Goal: Task Accomplishment & Management: Manage account settings

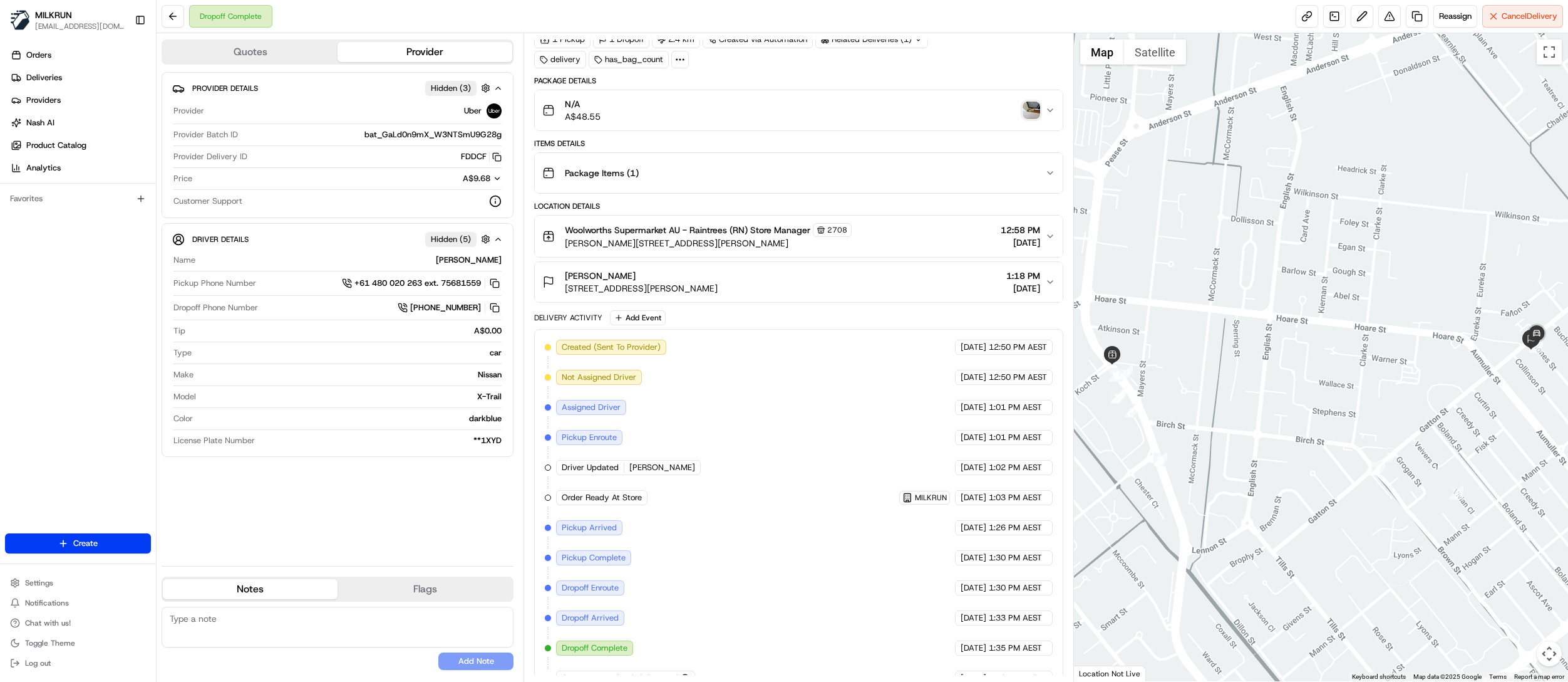
scroll to position [86, 0]
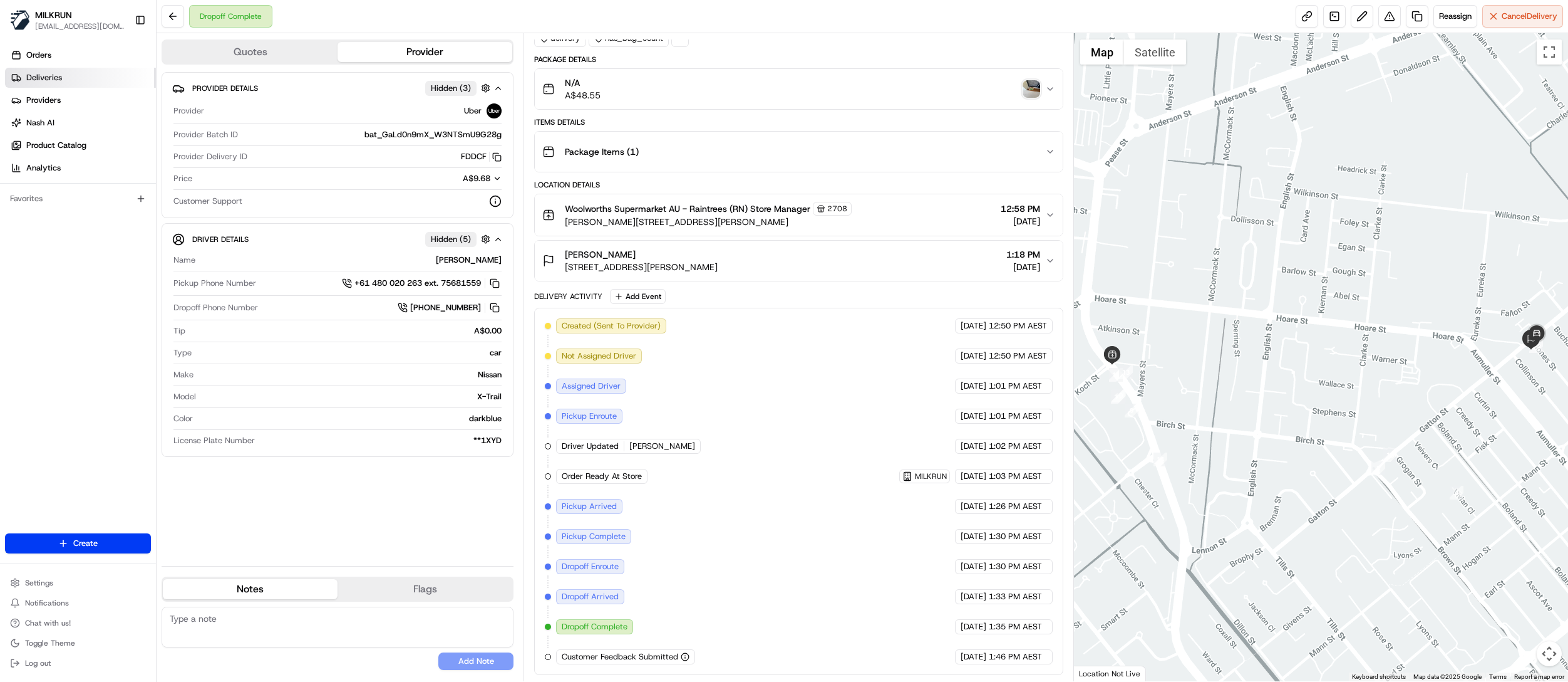
click at [43, 79] on span "Deliveries" at bounding box center [43, 78] width 36 height 11
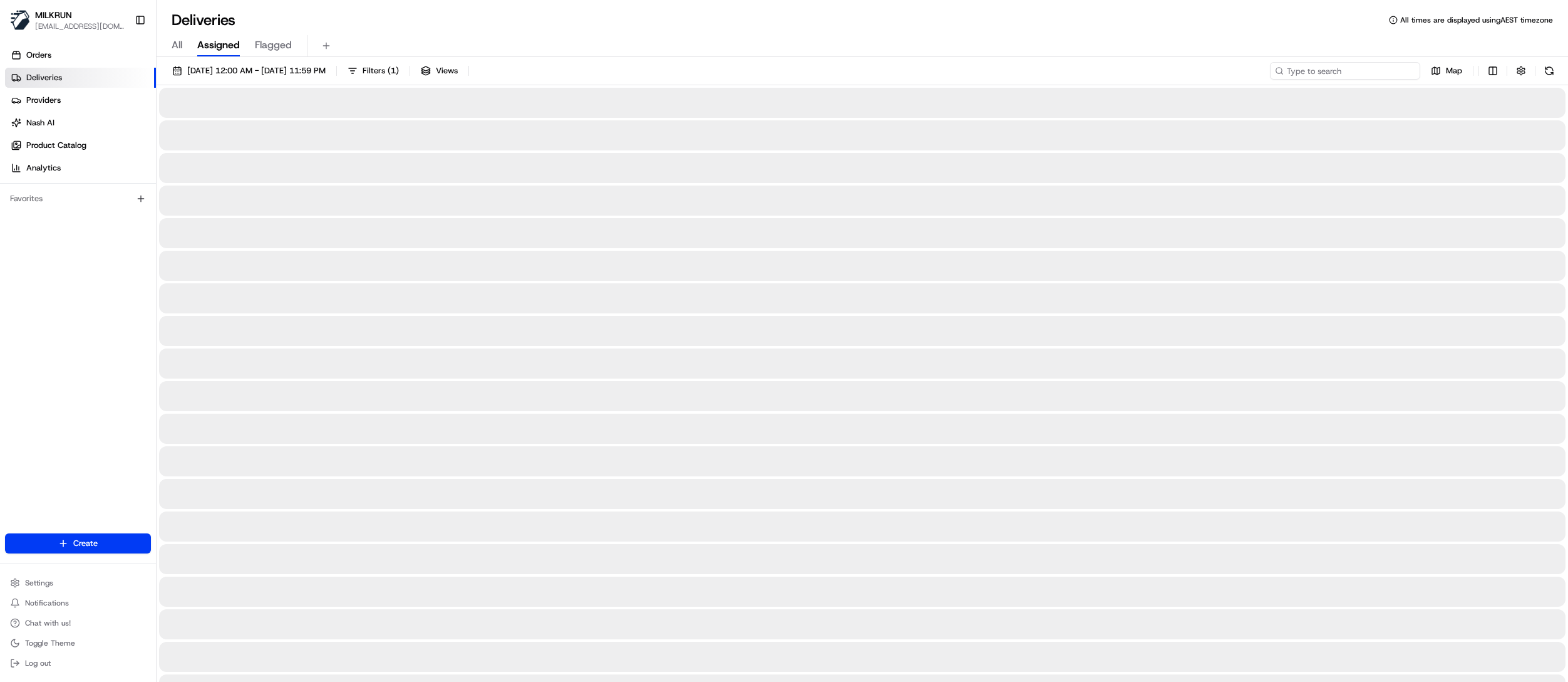
click at [1353, 65] on input at bounding box center [1345, 70] width 150 height 17
paste input "abcd1fed-7f21-45ae-b189-bbb0663263c7"
type input "abcd1fed-7f21-45ae-b189-bbb0663263c7"
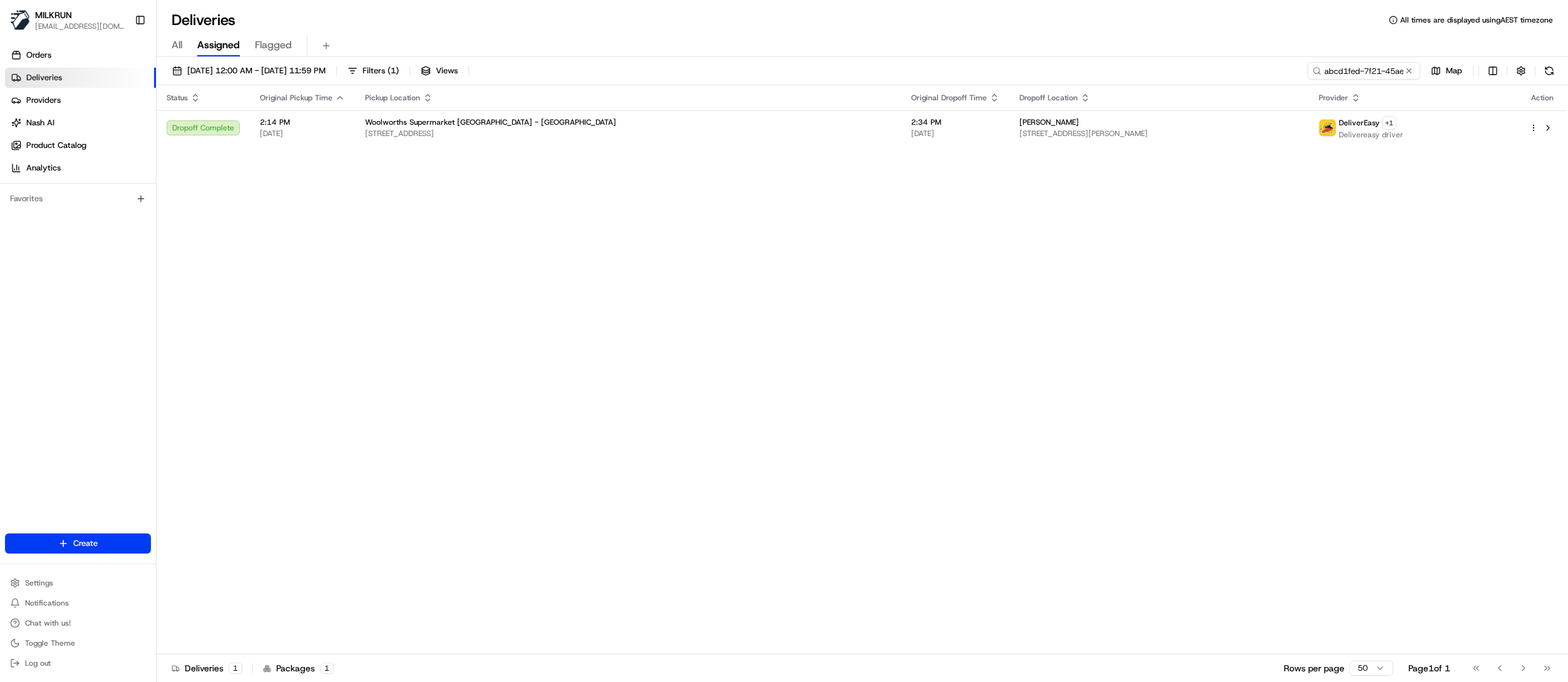
click at [1407, 70] on button at bounding box center [1409, 71] width 13 height 13
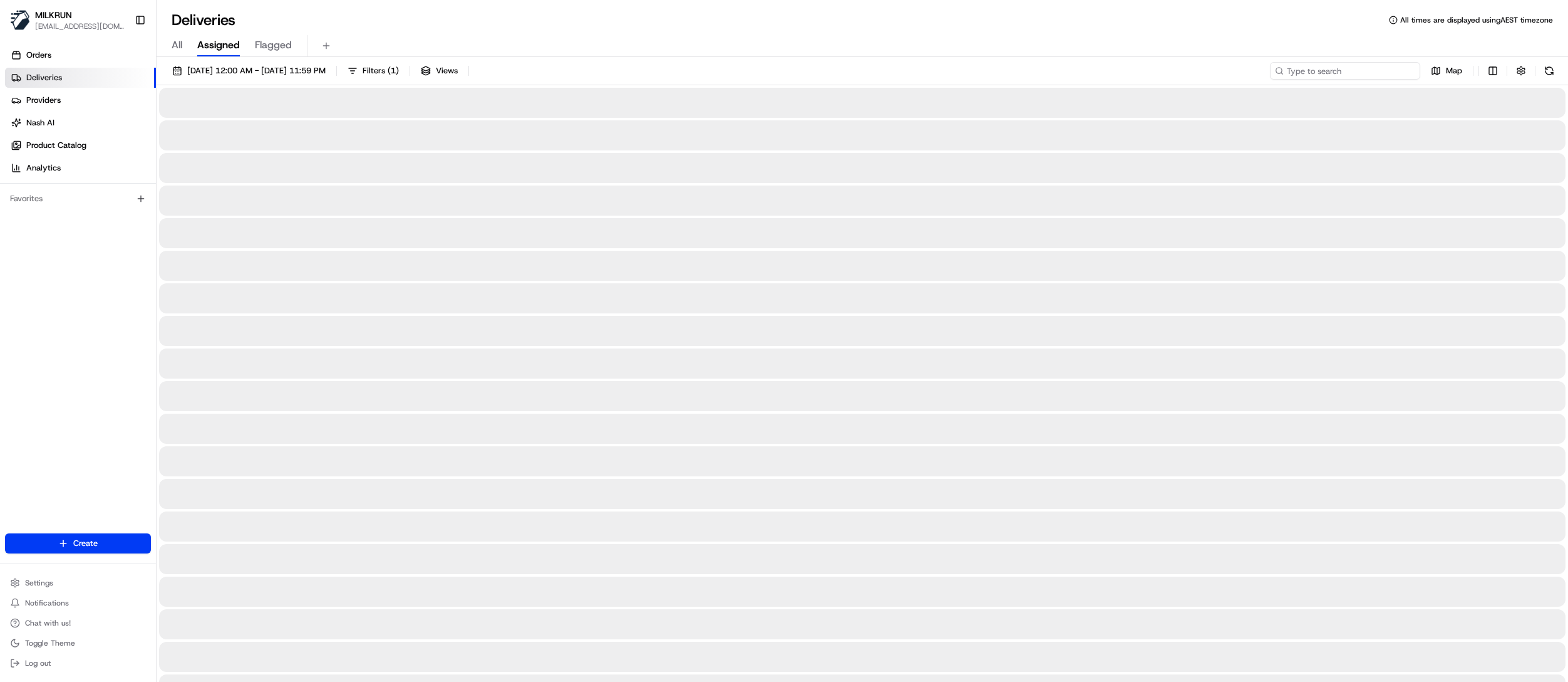
click at [1384, 70] on input at bounding box center [1345, 70] width 150 height 17
paste input "2cfd3ba9-83e4-46f3-9010-6d87e67e8007"
type input "2cfd3ba9-83e4-46f3-9010-6d87e67e8007"
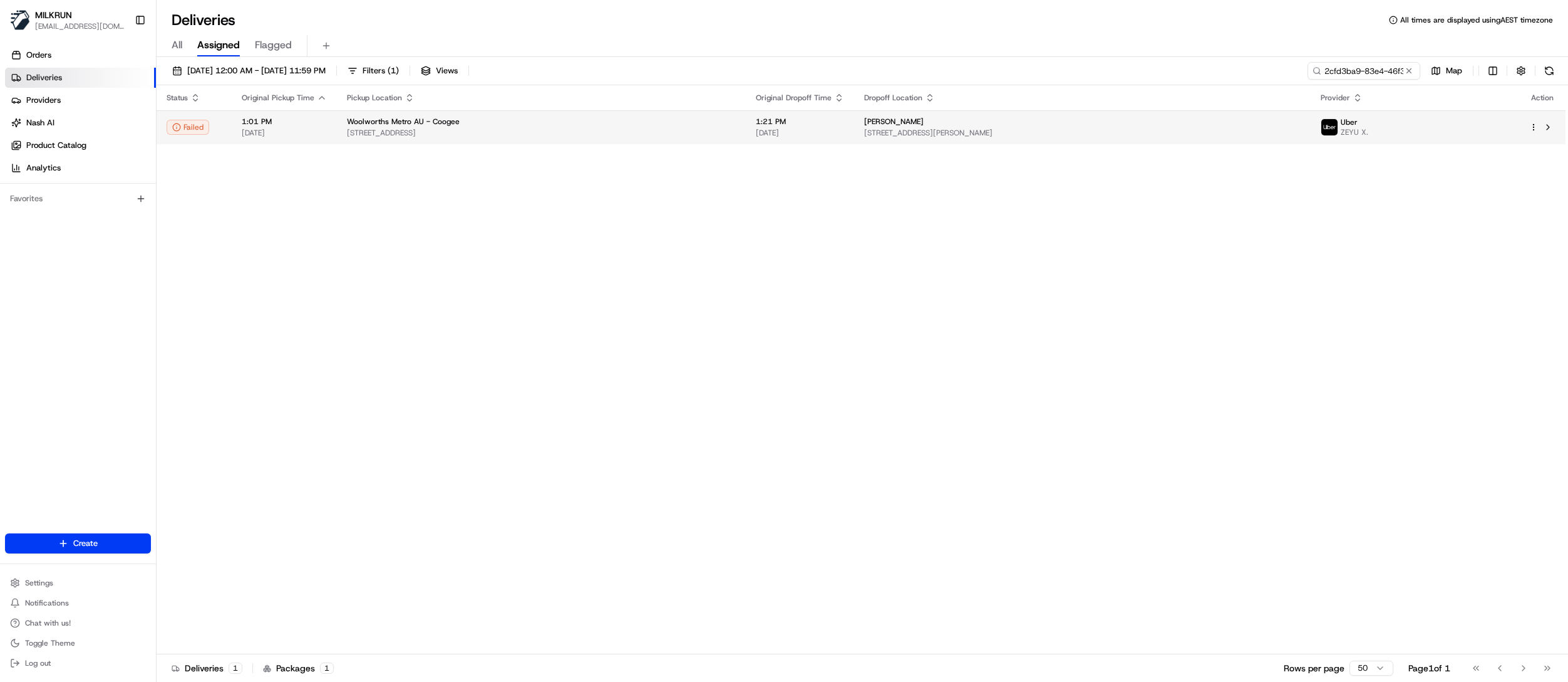
click at [844, 129] on span "[DATE]" at bounding box center [800, 133] width 89 height 10
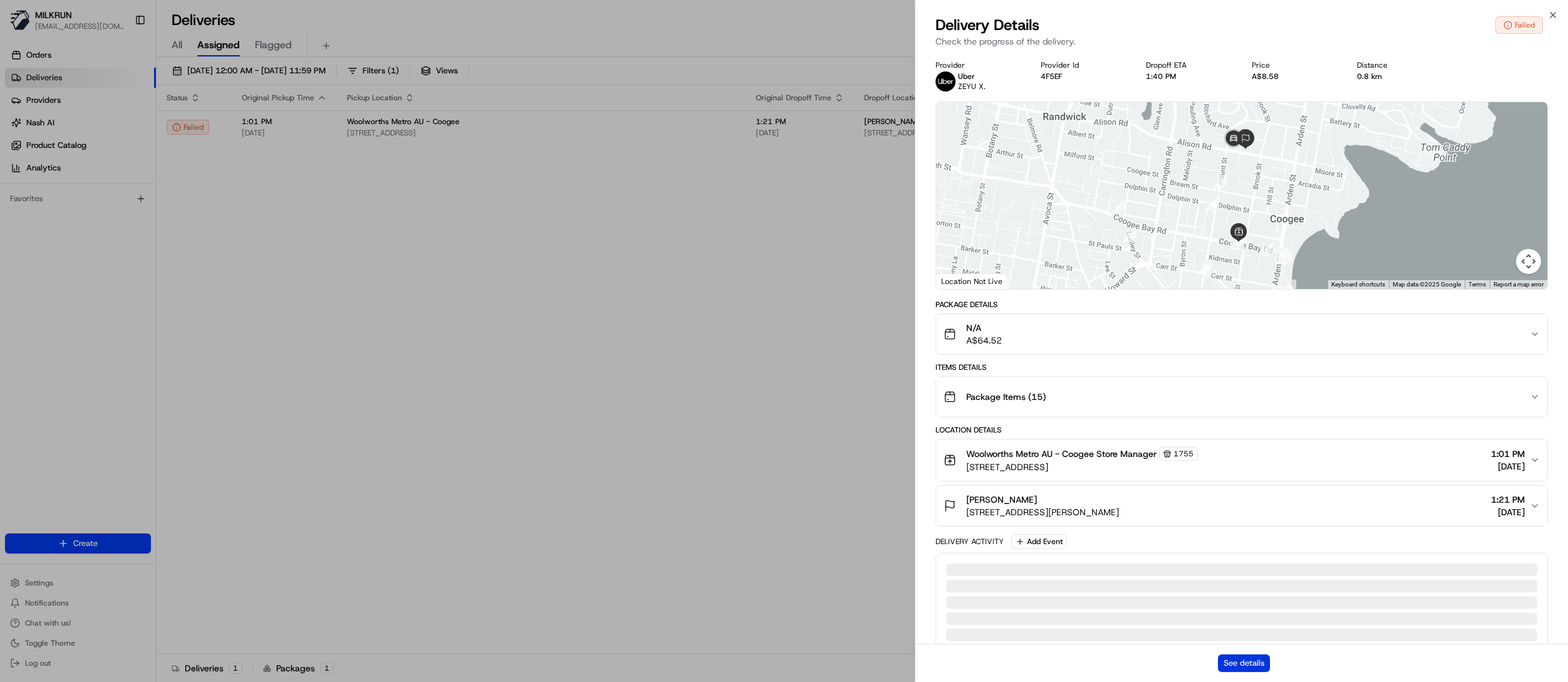
click at [1245, 658] on button "See details" at bounding box center [1245, 663] width 52 height 17
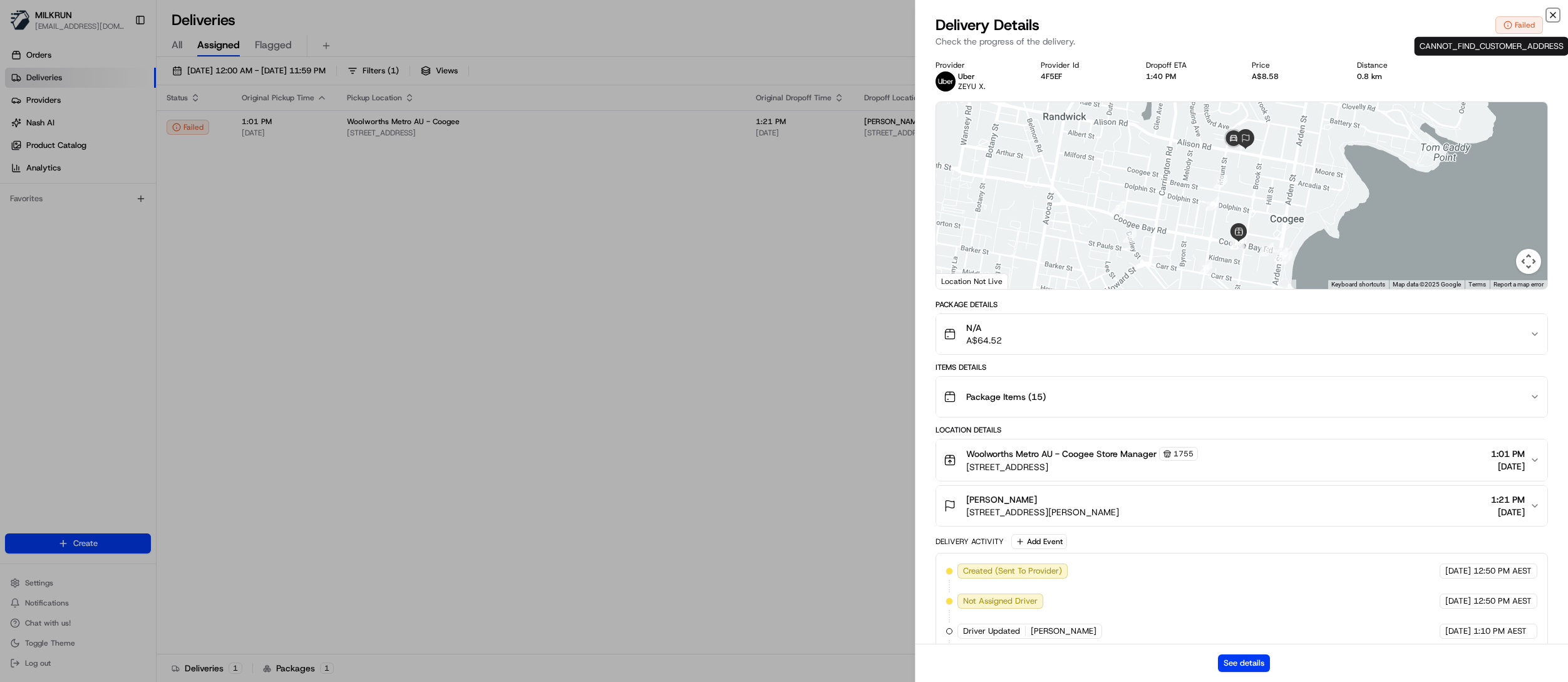
click at [1551, 17] on icon "button" at bounding box center [1553, 15] width 10 height 10
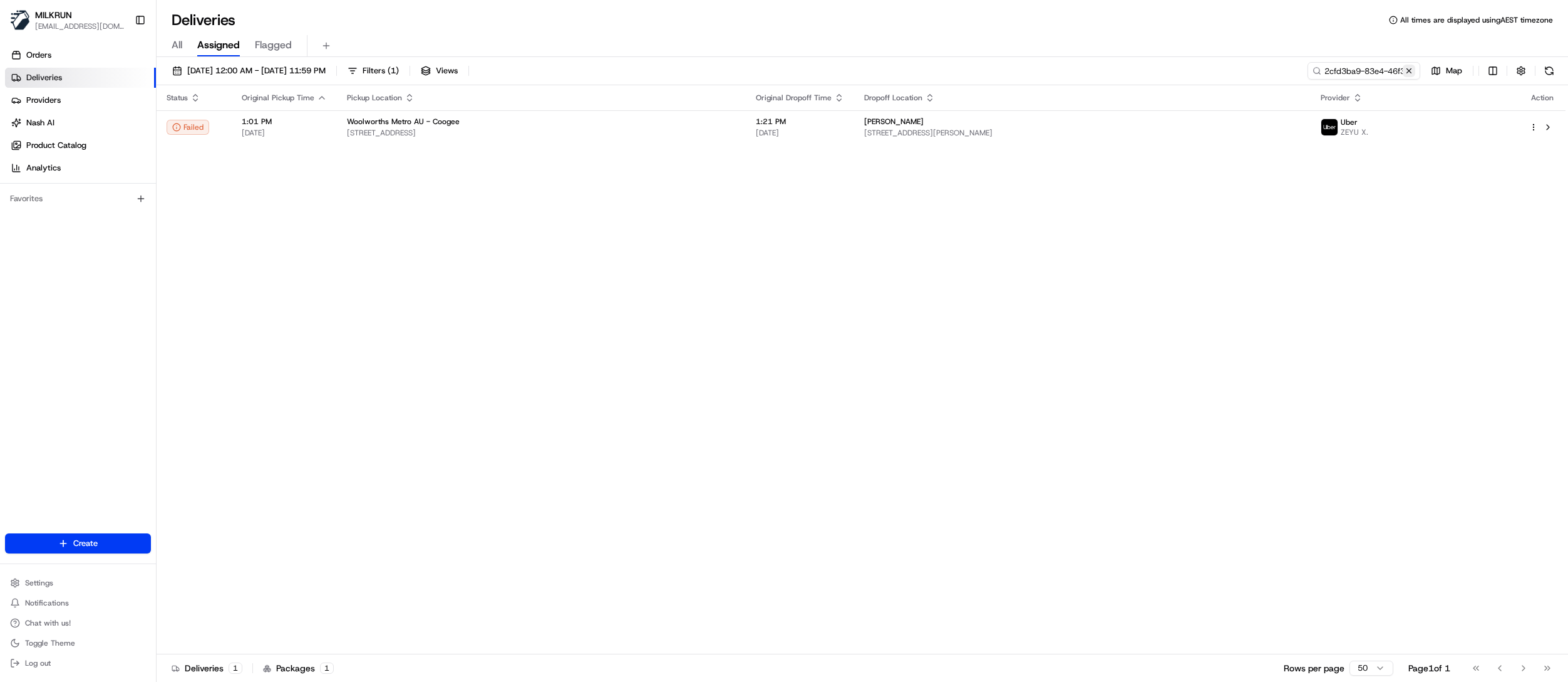
click at [1411, 70] on button at bounding box center [1409, 71] width 13 height 13
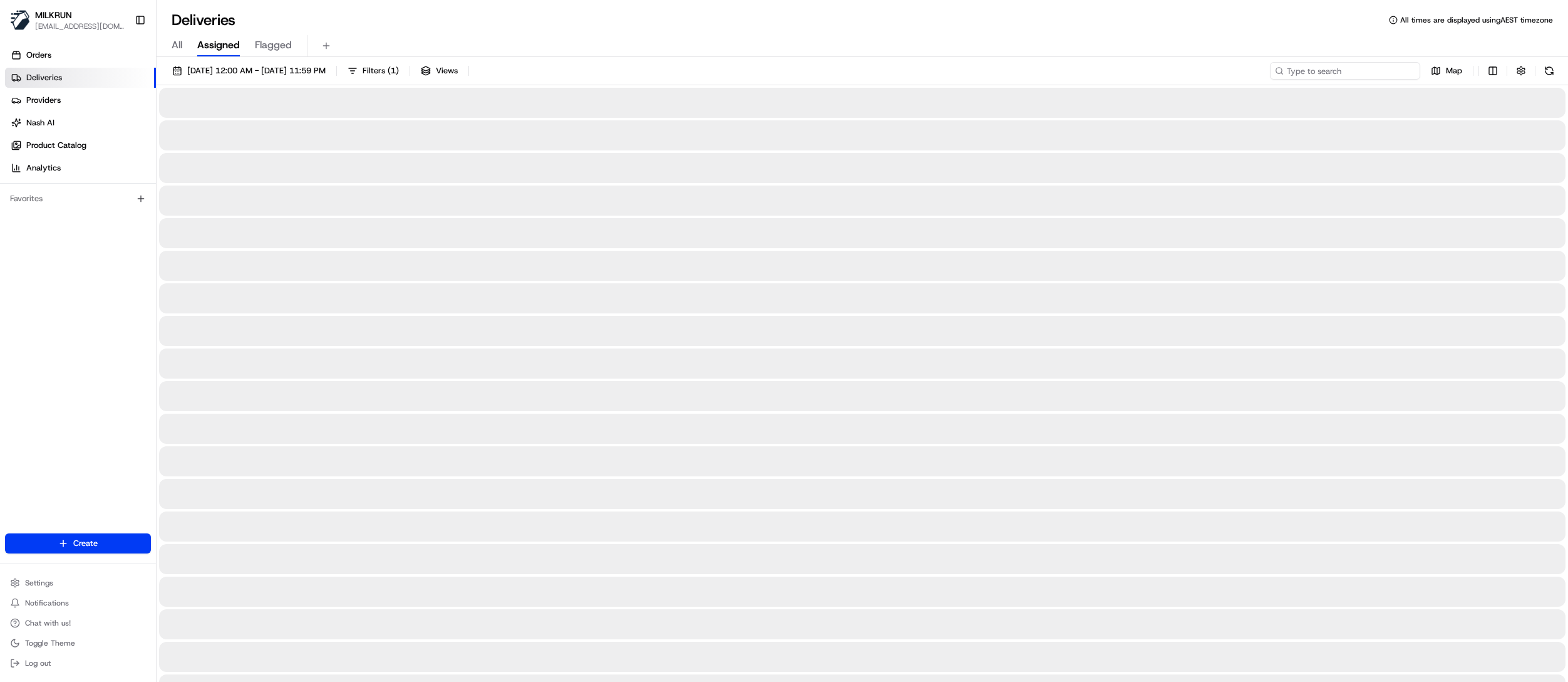
click at [1358, 70] on input at bounding box center [1345, 70] width 150 height 17
paste input "4da35585-a4db-417d-b8ad-d39def38e15f"
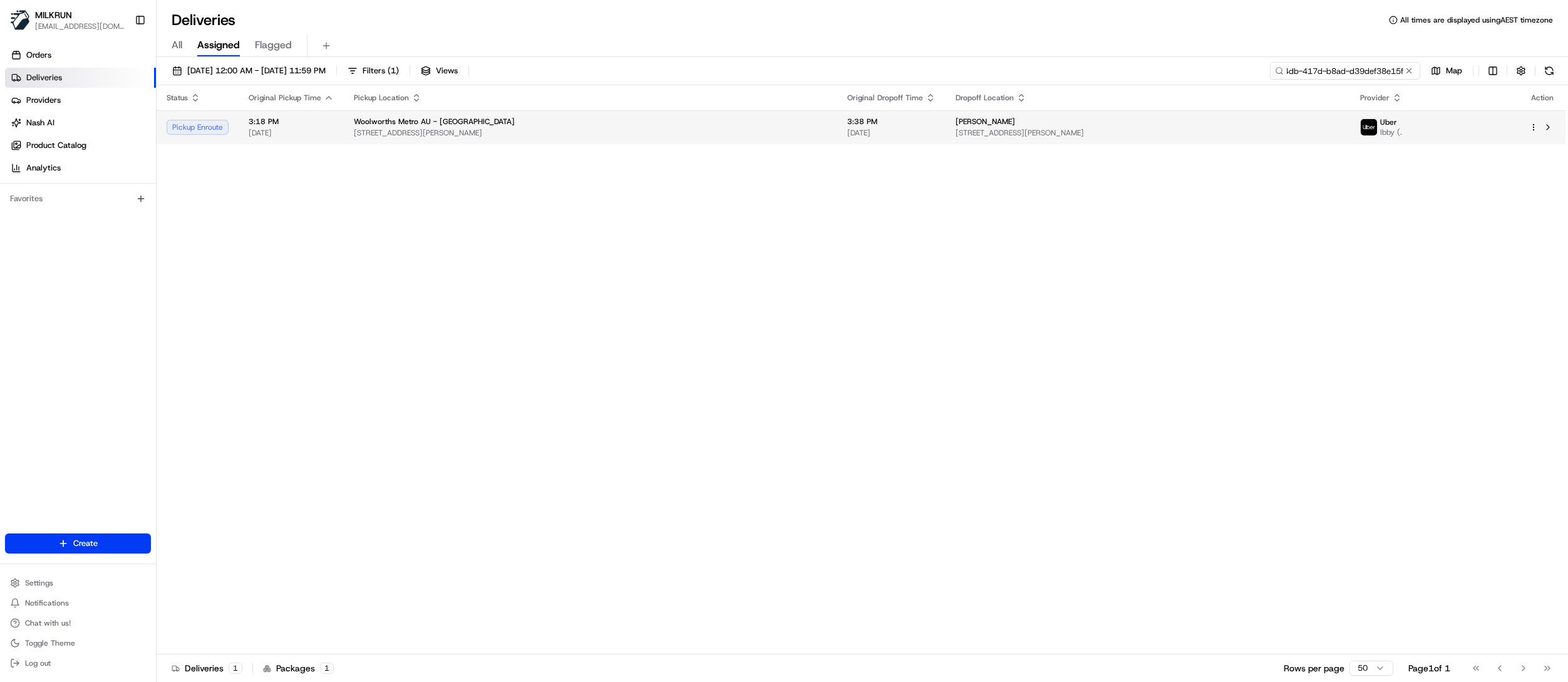
type input "4da35585-a4db-417d-b8ad-d39def38e15f"
click at [406, 131] on span "327 Mt Alexander Rd, Ascot Vale, VIC 3032, AU" at bounding box center [591, 133] width 474 height 10
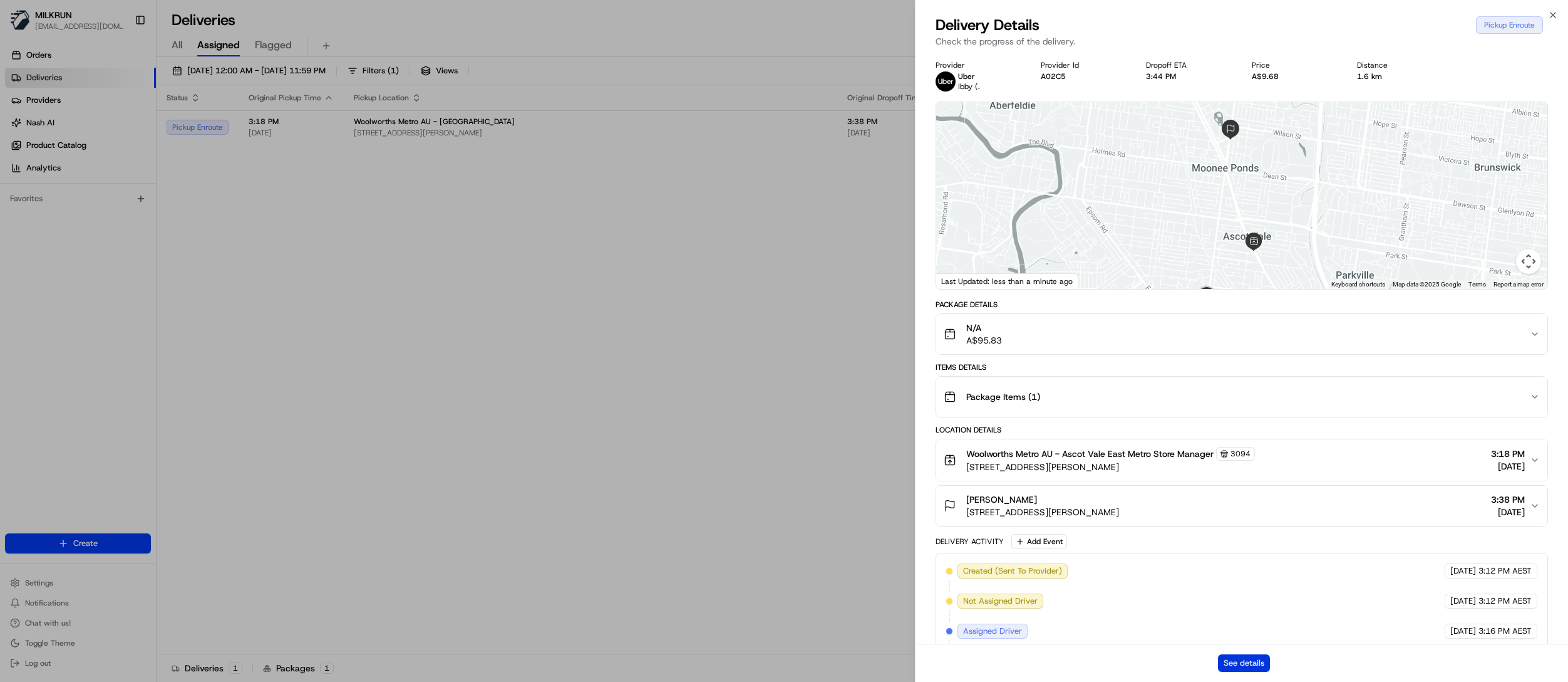
click at [1227, 661] on button "See details" at bounding box center [1245, 663] width 52 height 17
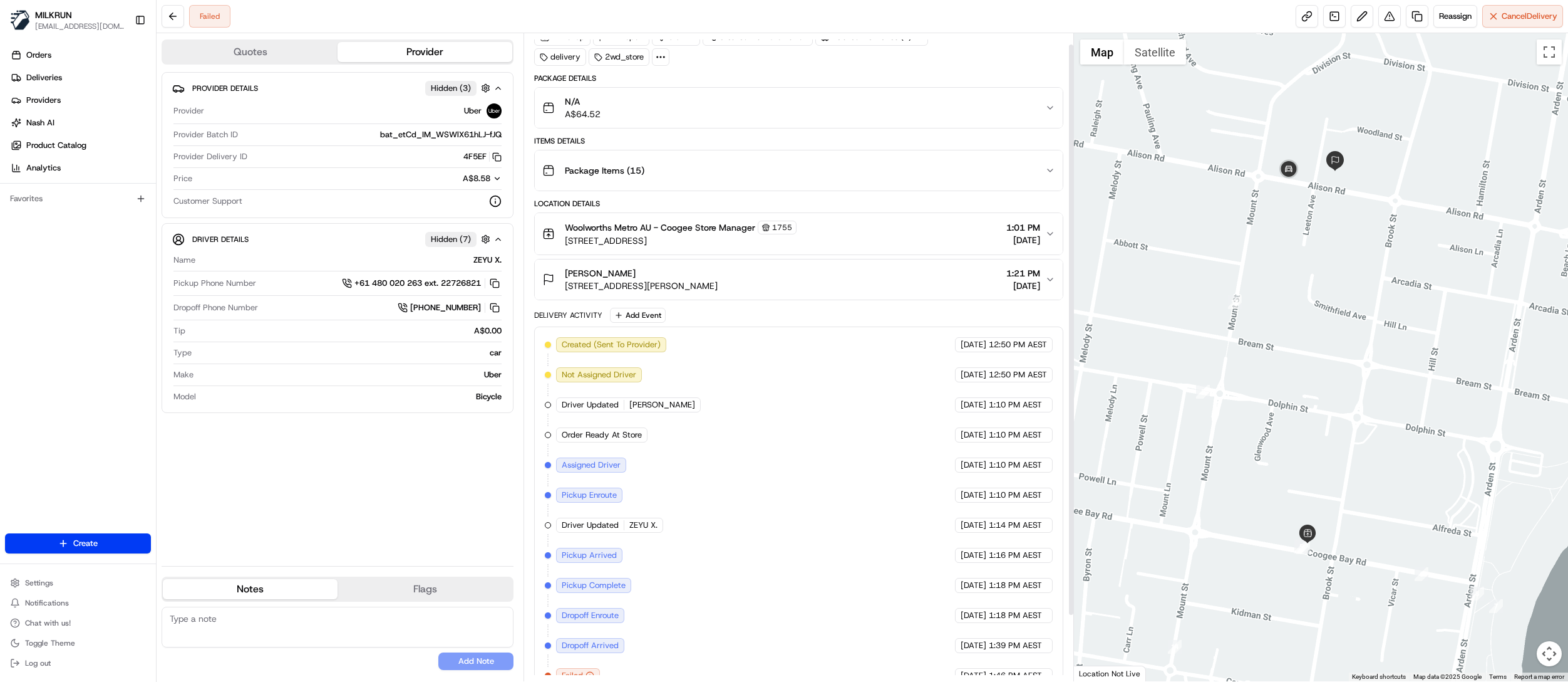
scroll to position [86, 0]
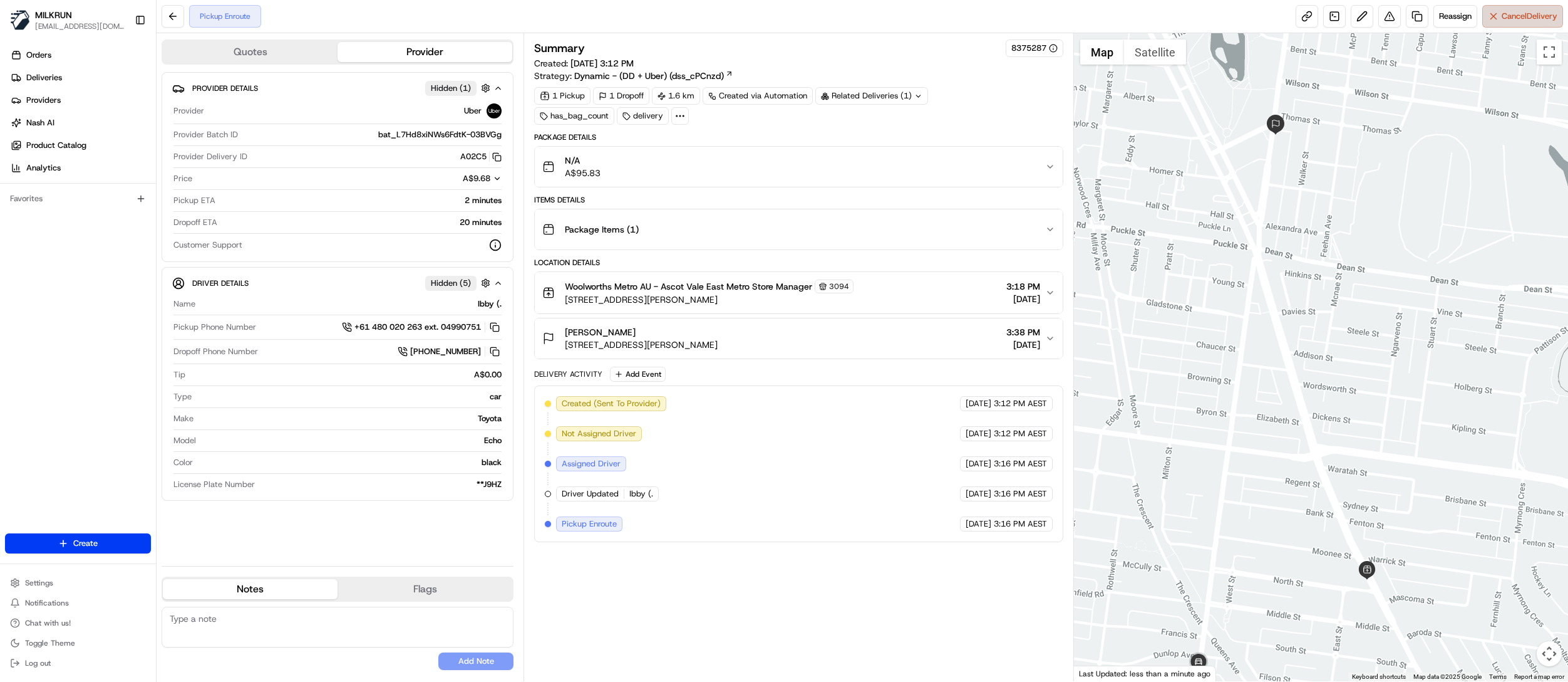
click at [1513, 21] on span "Cancel Delivery" at bounding box center [1529, 16] width 55 height 11
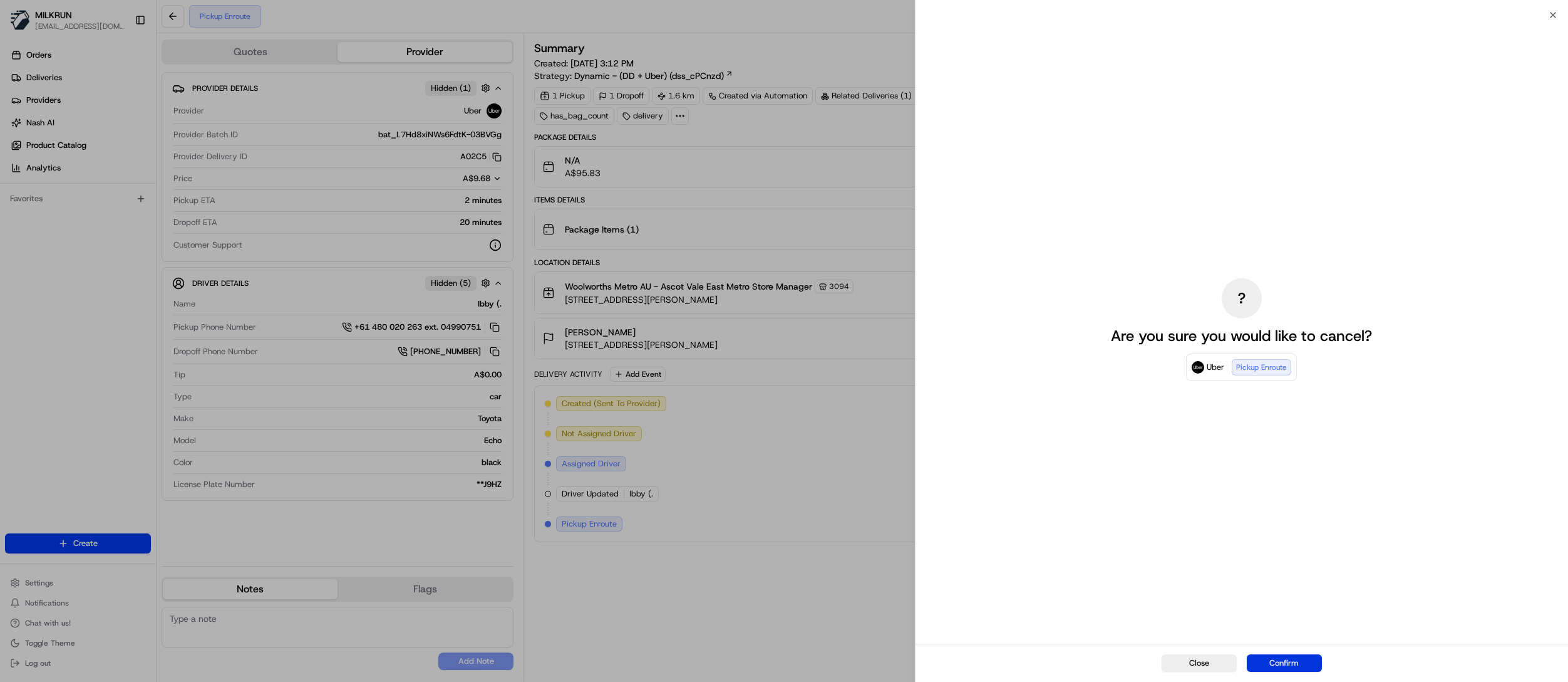
click at [1290, 661] on button "Confirm" at bounding box center [1284, 663] width 75 height 17
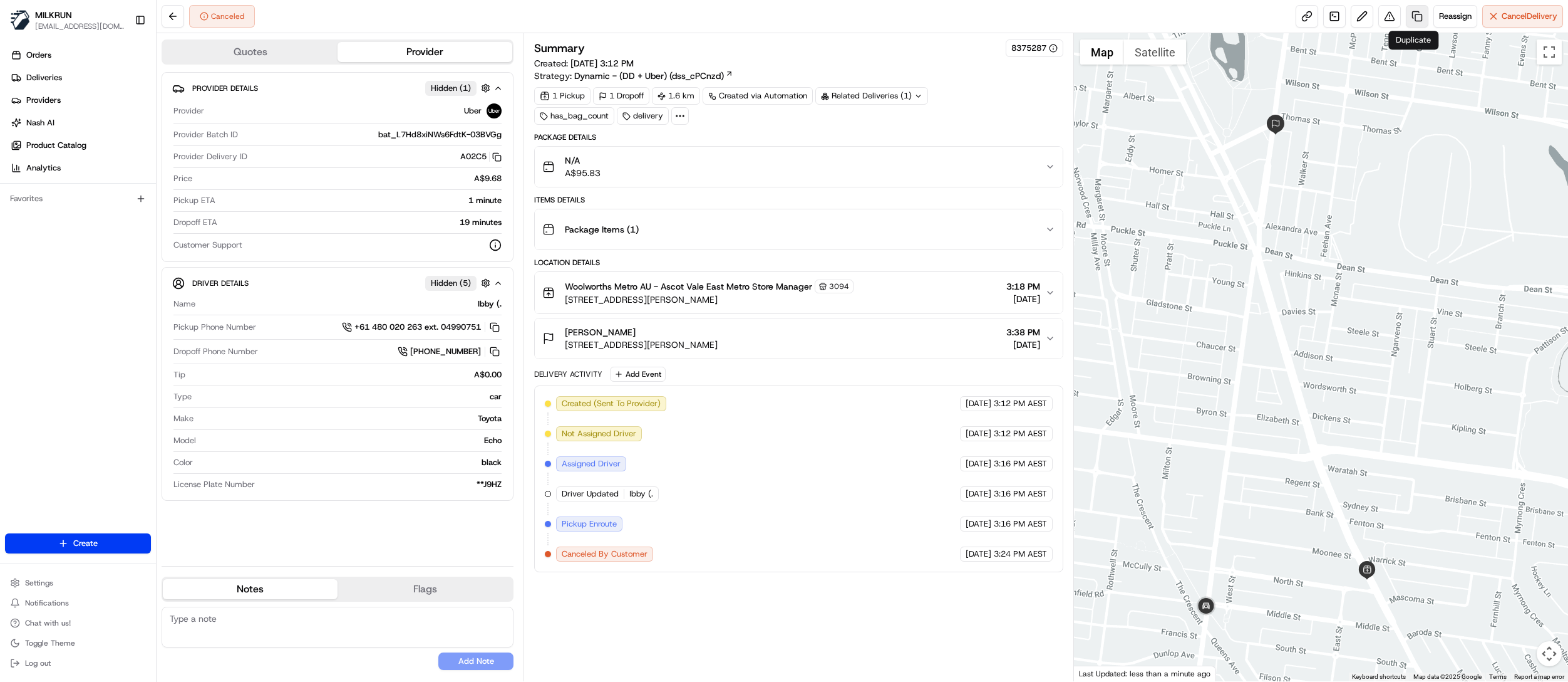
click at [1414, 14] on link at bounding box center [1417, 16] width 23 height 23
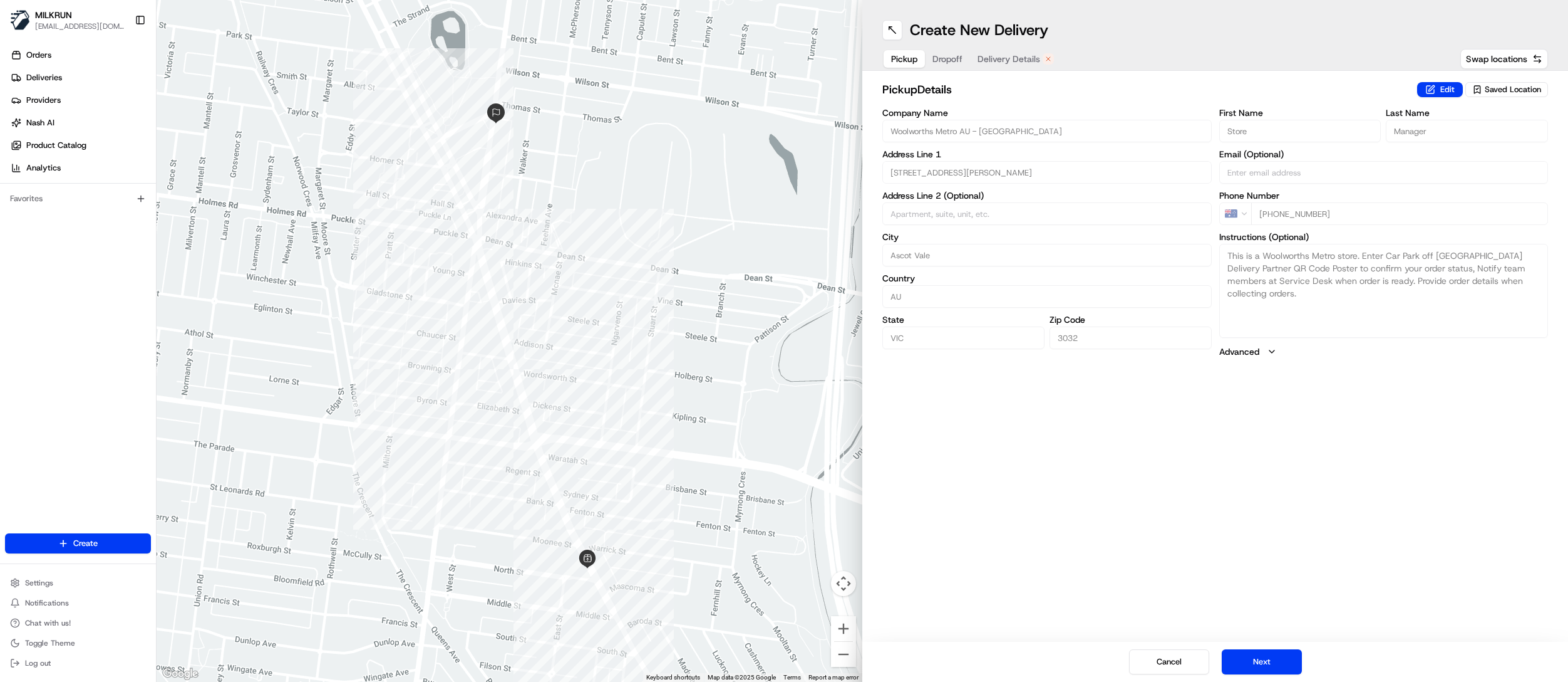
click at [1006, 65] on button "Delivery Details" at bounding box center [1016, 59] width 92 height 17
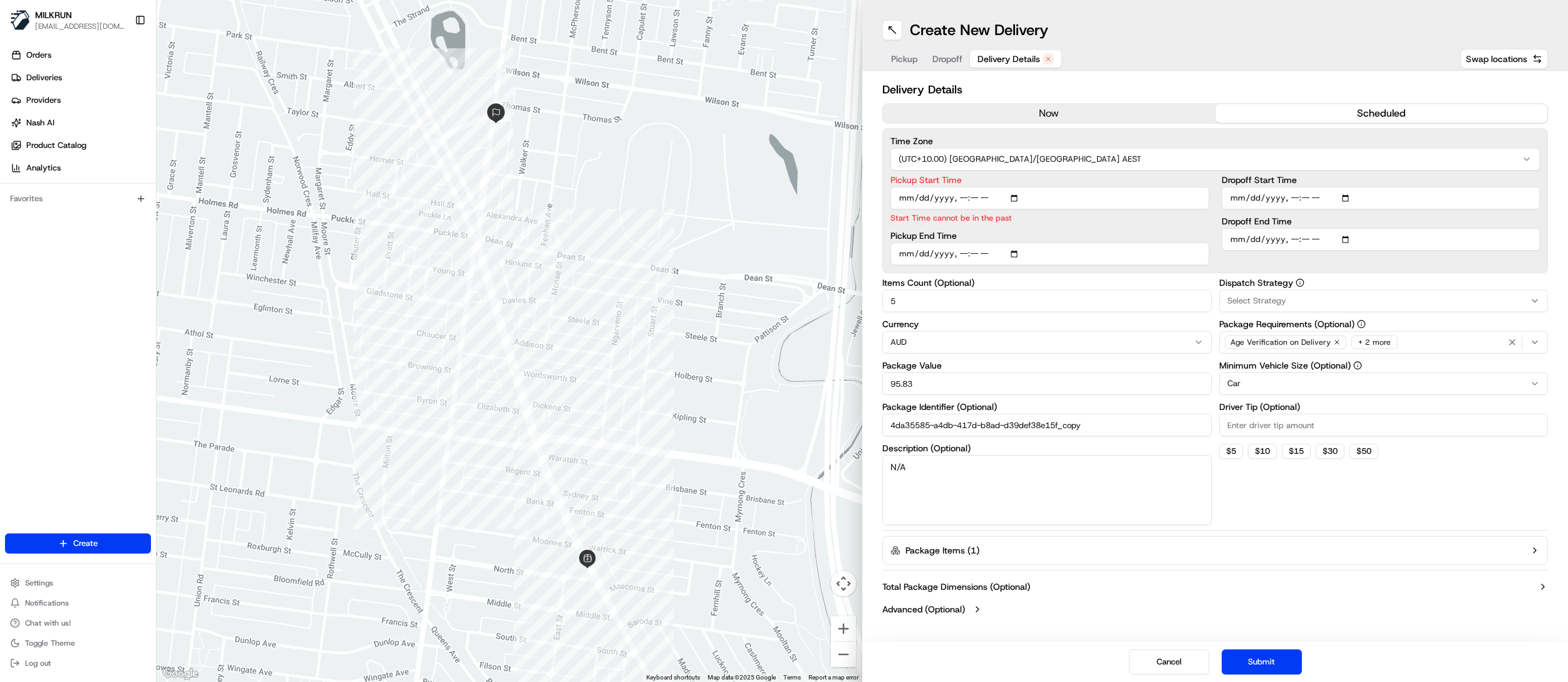
click at [1411, 115] on button "scheduled" at bounding box center [1381, 113] width 333 height 19
click at [1018, 198] on input "Pickup Start Time" at bounding box center [1049, 198] width 319 height 23
type input "2025-08-17T16:10"
drag, startPoint x: 1291, startPoint y: 511, endPoint x: 1284, endPoint y: 508, distance: 7.6
click at [1291, 511] on div "Dispatch Strategy Select Strategy Package Requirements (Optional) Age Verificat…" at bounding box center [1384, 402] width 330 height 247
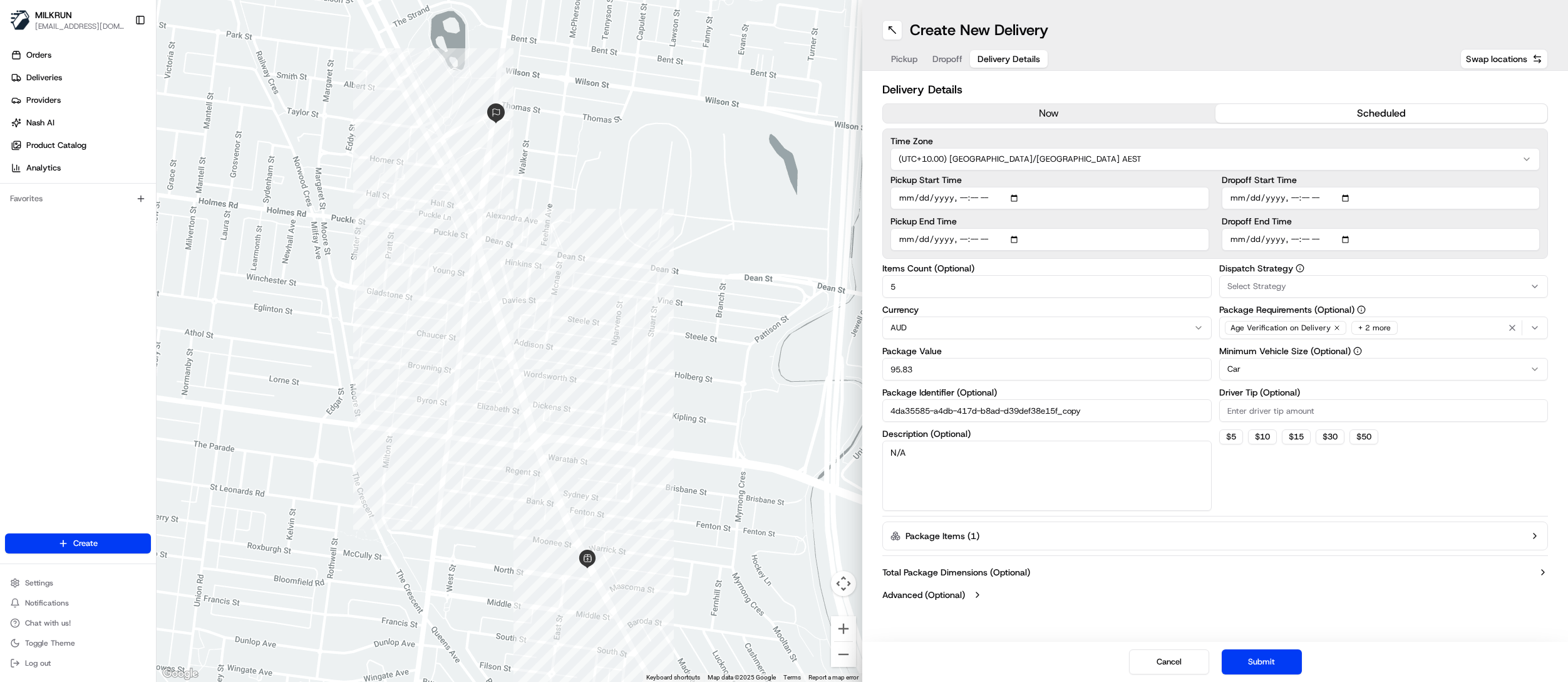
click at [1017, 238] on input "Pickup End Time" at bounding box center [1049, 239] width 319 height 23
click at [1273, 524] on button "Package Items ( 1 )" at bounding box center [1215, 536] width 666 height 28
click at [1014, 235] on input "Pickup End Time" at bounding box center [1049, 239] width 319 height 23
type input "2025-08-17T16:14"
click at [1286, 493] on div "Dispatch Strategy Select Strategy Package Requirements (Optional) Age Verificat…" at bounding box center [1384, 387] width 330 height 247
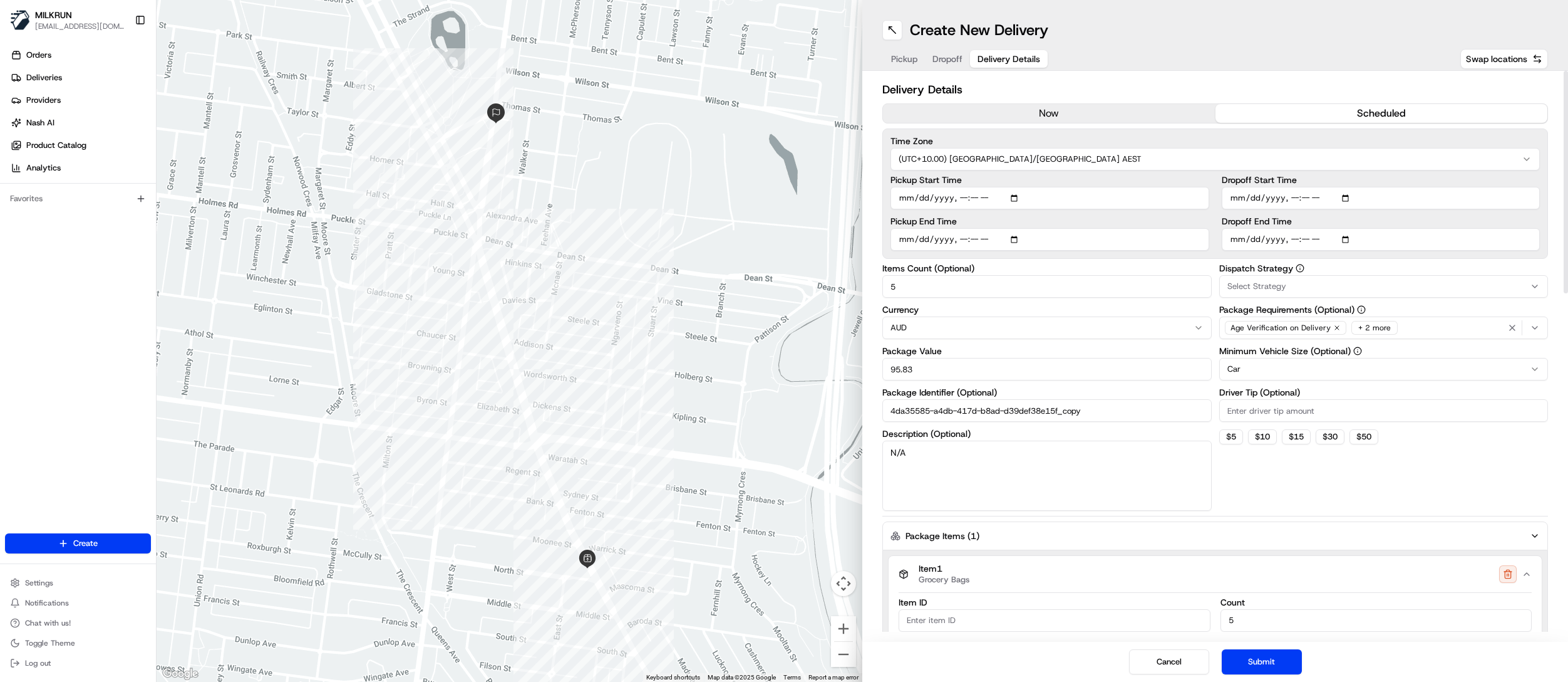
click at [1351, 197] on input "Dropoff Start Time" at bounding box center [1381, 198] width 319 height 23
type input "2025-08-17T16:30"
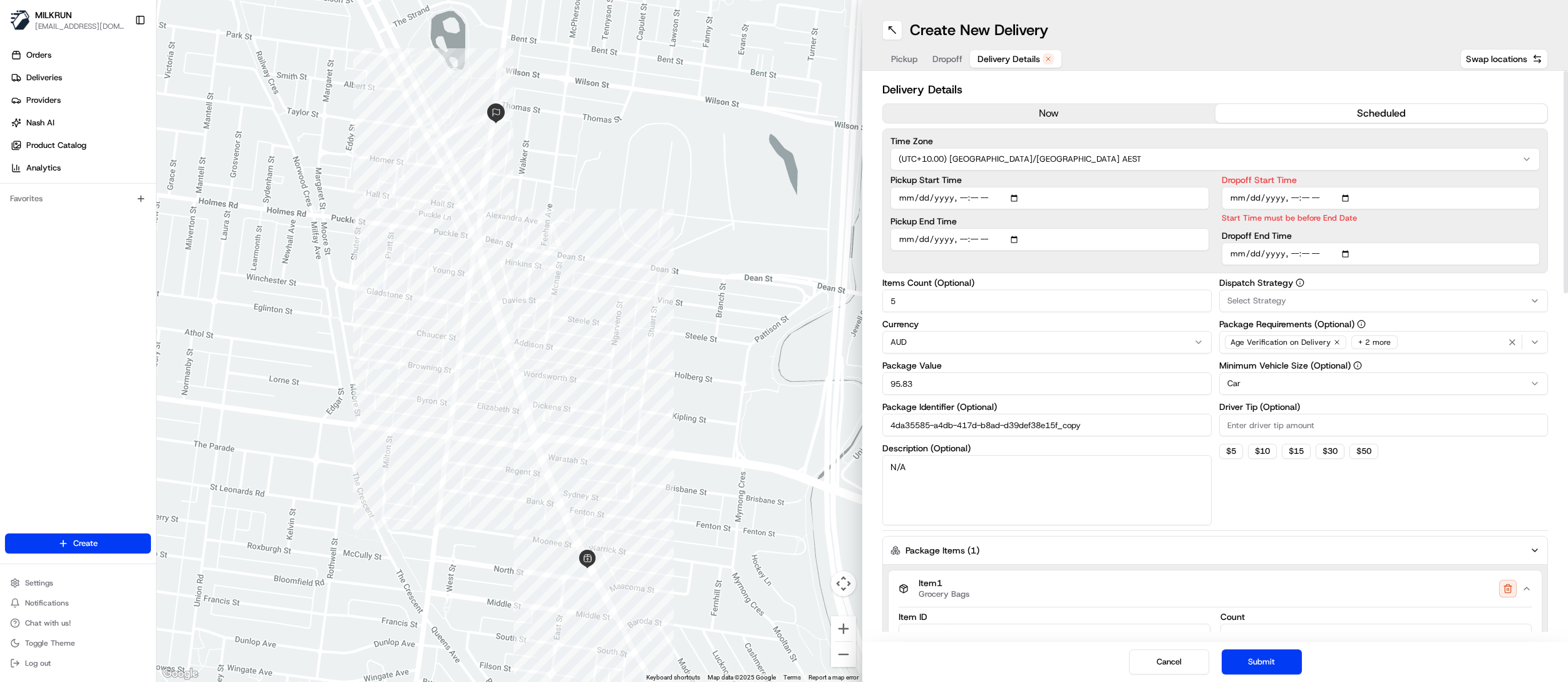
click at [1434, 481] on div "Dispatch Strategy Select Strategy Package Requirements (Optional) Age Verificat…" at bounding box center [1384, 402] width 330 height 247
click at [1349, 253] on input "Dropoff End Time" at bounding box center [1381, 254] width 319 height 23
click at [1321, 258] on input "Dropoff End Time" at bounding box center [1381, 254] width 319 height 23
click at [1347, 260] on input "Dropoff End Time" at bounding box center [1381, 254] width 319 height 23
click at [1294, 251] on input "Dropoff End Time" at bounding box center [1381, 254] width 319 height 23
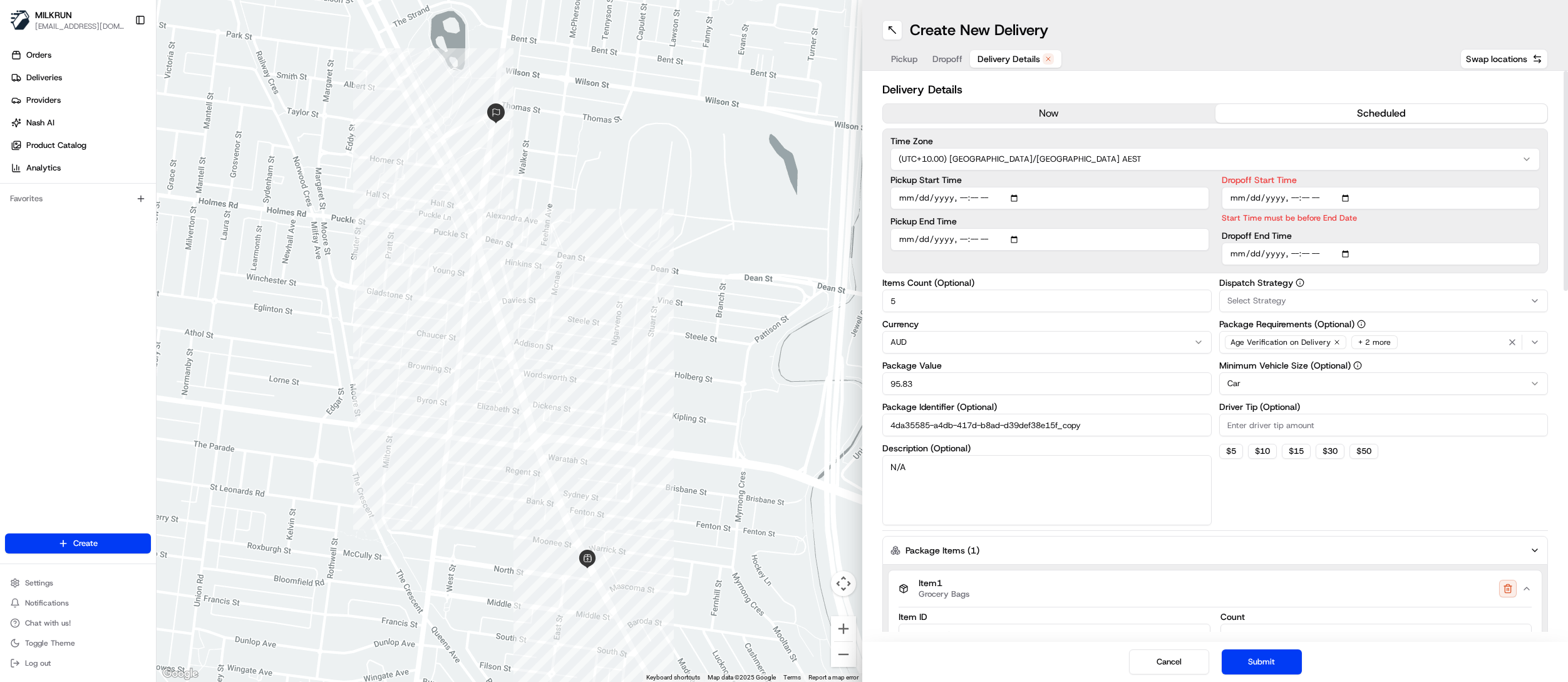
click at [1347, 256] on input "Dropoff End Time" at bounding box center [1381, 254] width 319 height 23
type input "2025-08-17T16:35"
click at [1472, 243] on input "Dropoff End Time" at bounding box center [1381, 254] width 319 height 23
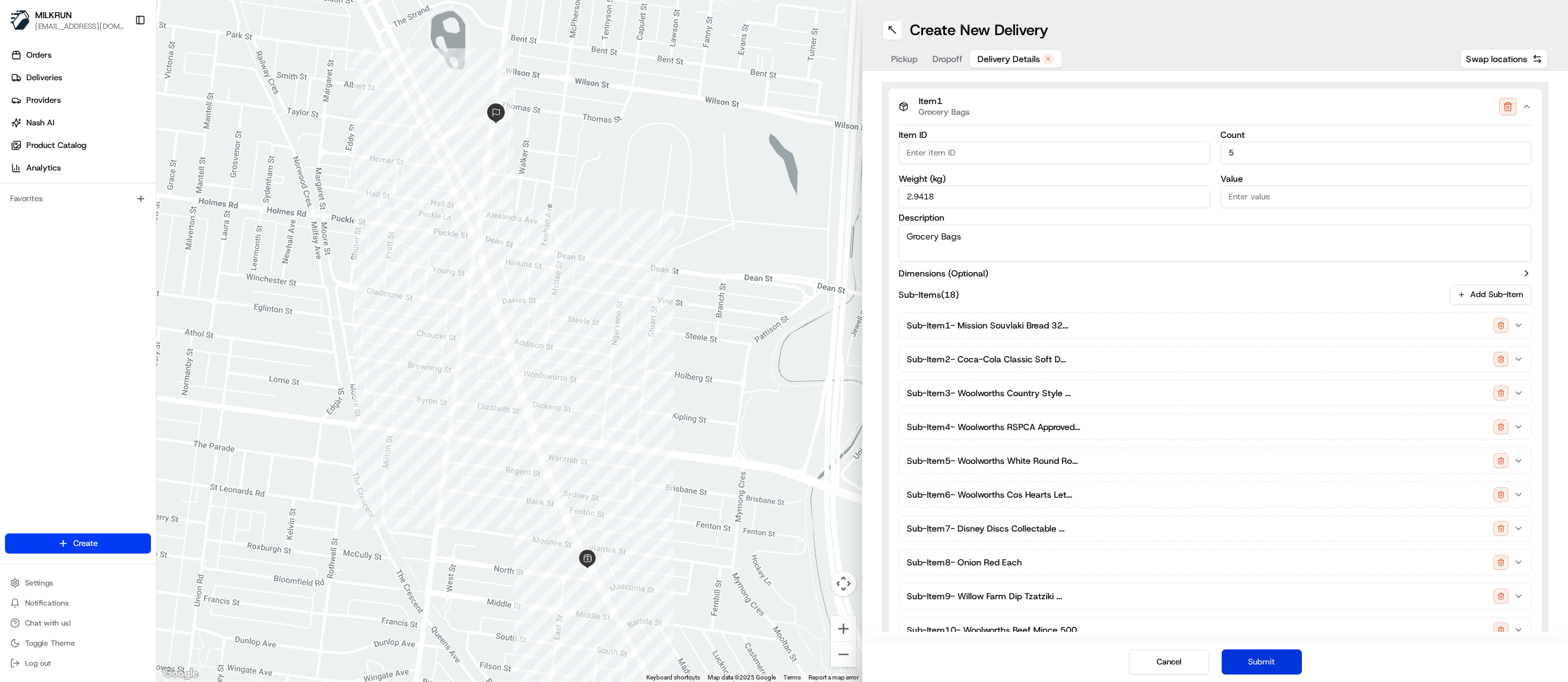
click at [1278, 661] on button "Submit" at bounding box center [1261, 662] width 80 height 25
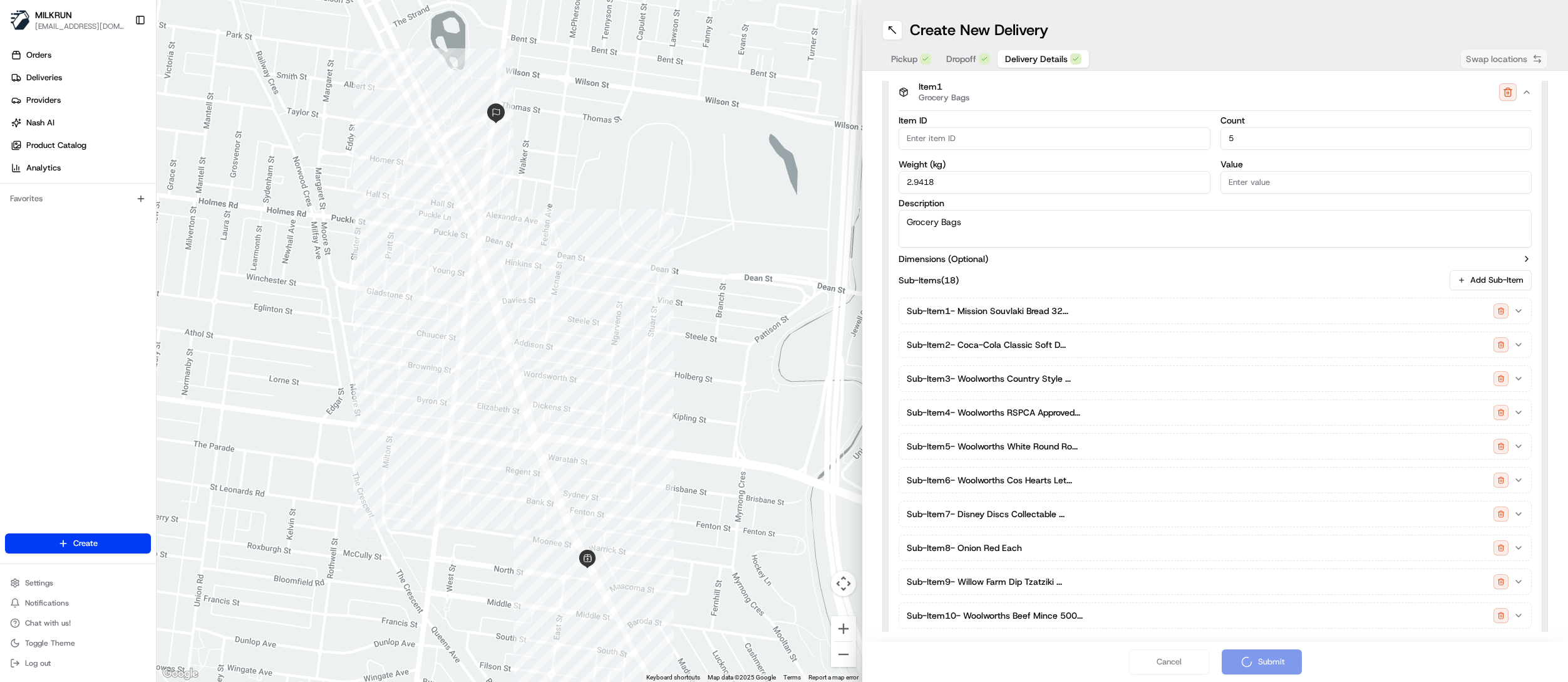
scroll to position [468, 0]
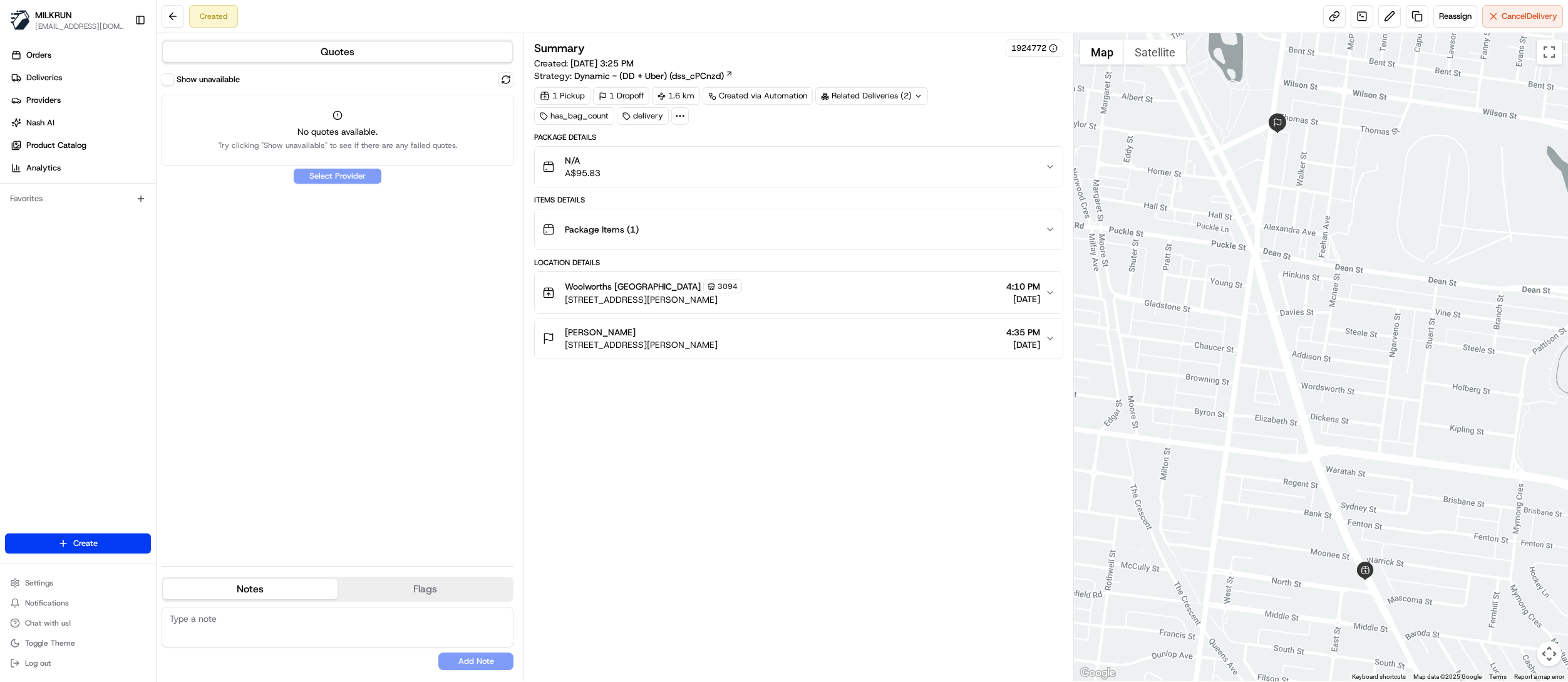
drag, startPoint x: 662, startPoint y: 338, endPoint x: 564, endPoint y: 333, distance: 98.1
click at [564, 333] on div "Stephanie Kavanagh Unit 104/74 Pascoe Vale Rd, Moonee Ponds VIC 3039, Australia" at bounding box center [630, 339] width 176 height 25
copy span "Stephanie Kavanagh"
click at [59, 78] on span "Deliveries" at bounding box center [43, 78] width 36 height 11
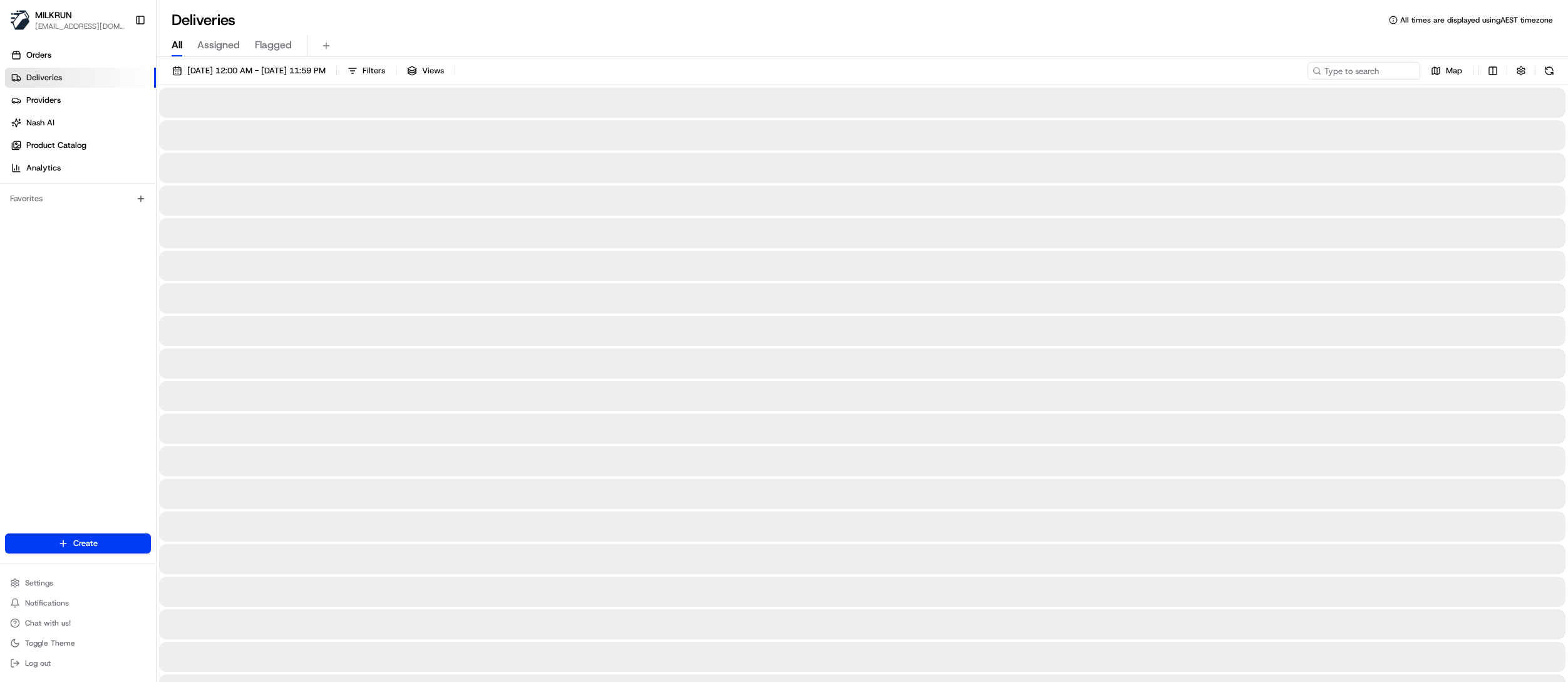
click at [178, 43] on span "All" at bounding box center [176, 45] width 10 height 15
drag, startPoint x: 1373, startPoint y: 70, endPoint x: 1373, endPoint y: 84, distance: 14.0
click at [1373, 69] on input at bounding box center [1345, 70] width 150 height 17
paste input "Stephanie Kavanagh"
type input "Stephanie Kavanagh"
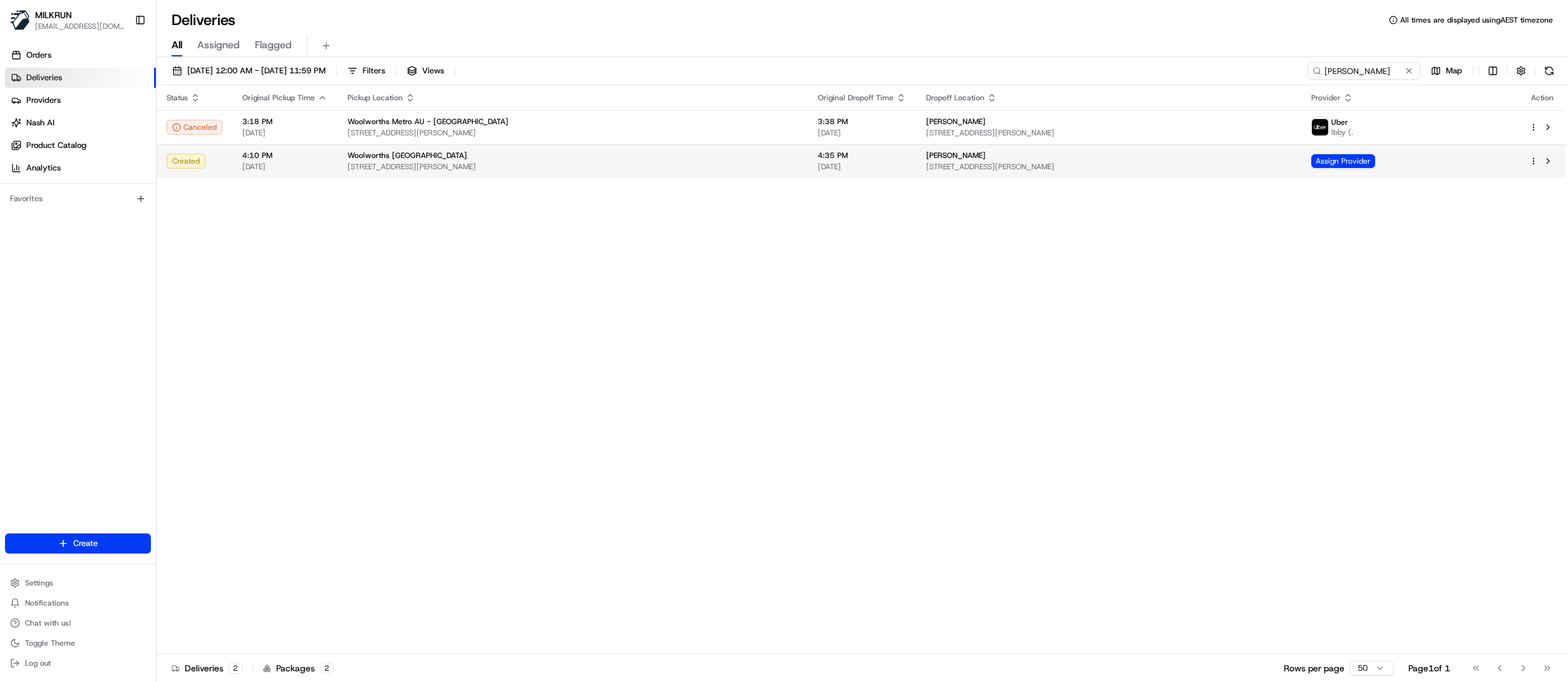
click at [829, 155] on td "4:35 PM 17/08/2025" at bounding box center [862, 161] width 108 height 34
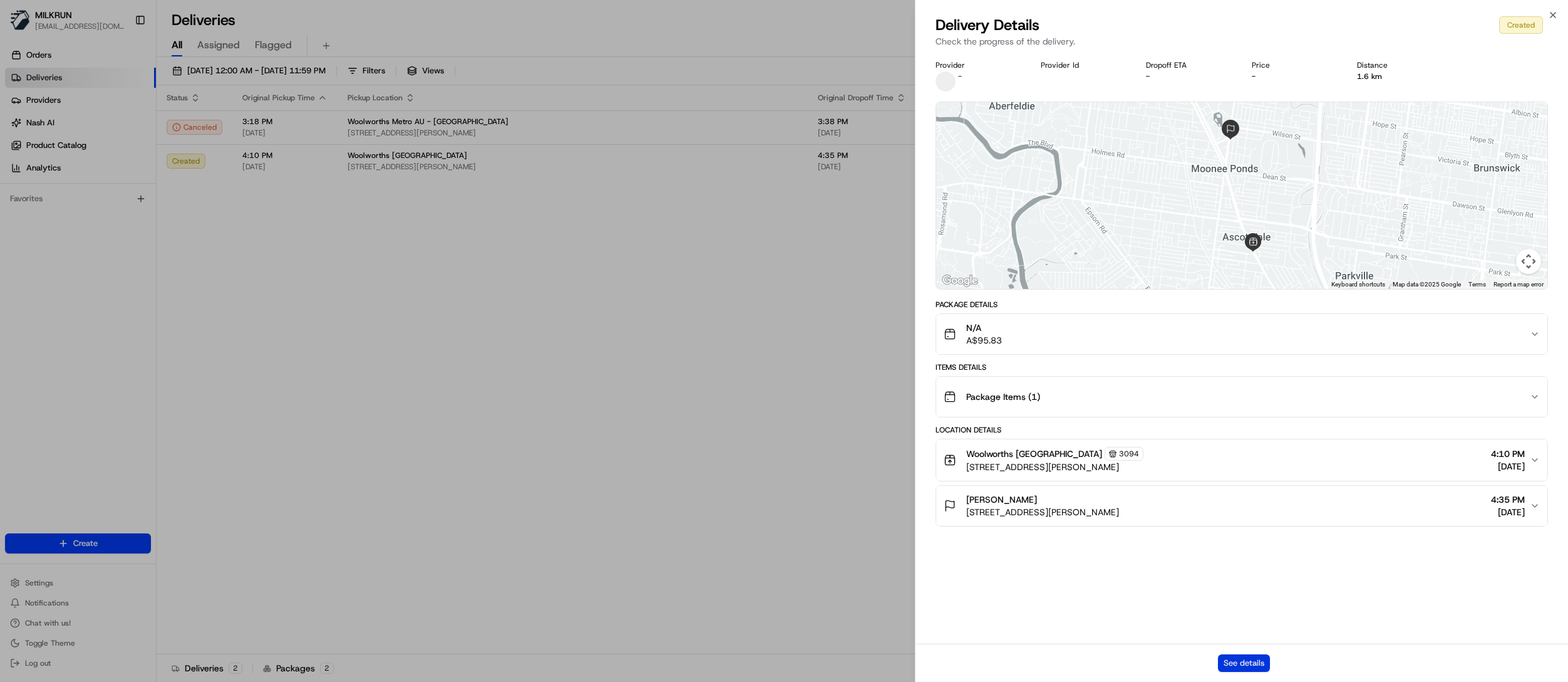
click at [1248, 669] on button "See details" at bounding box center [1245, 663] width 52 height 17
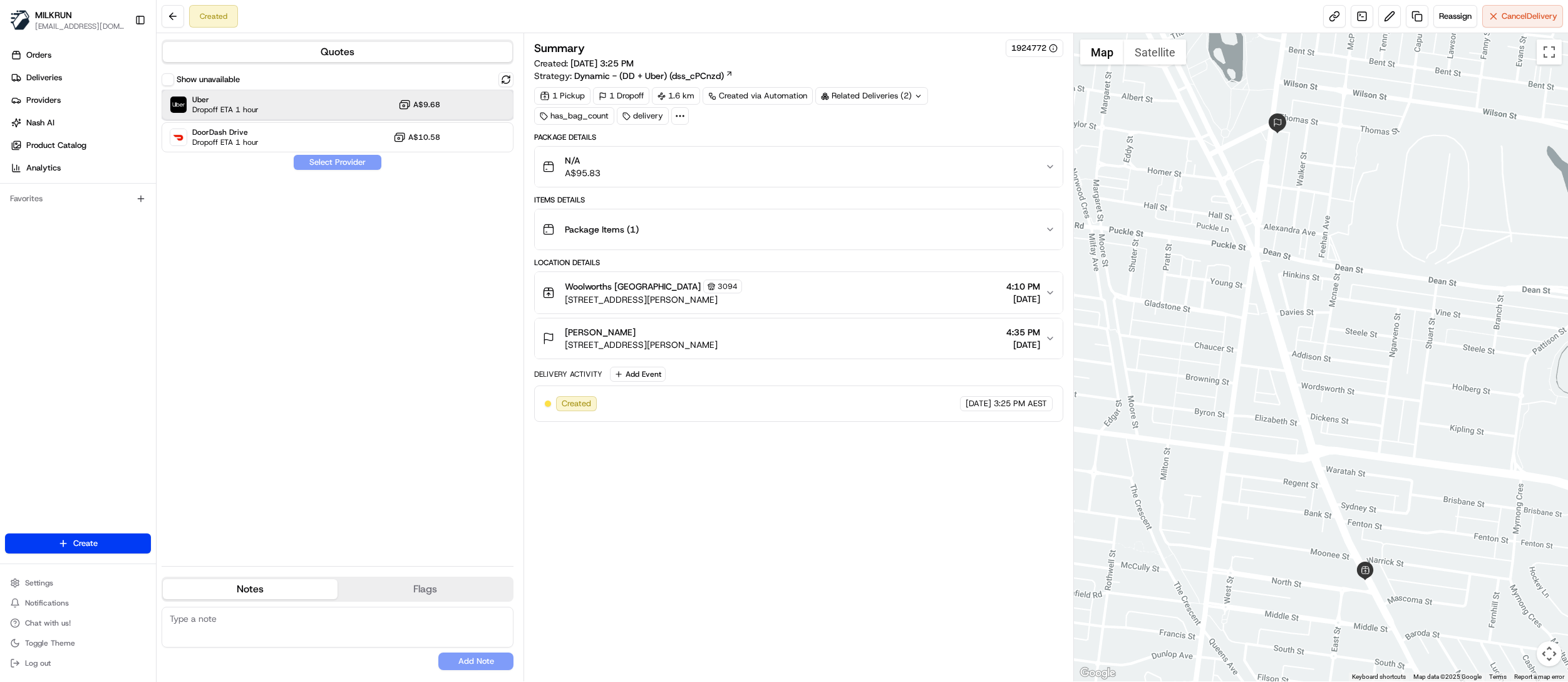
click at [271, 101] on div "Uber Dropoff ETA 1 hour A$9.68" at bounding box center [337, 104] width 352 height 30
click at [321, 161] on button "Assign Provider" at bounding box center [338, 162] width 89 height 15
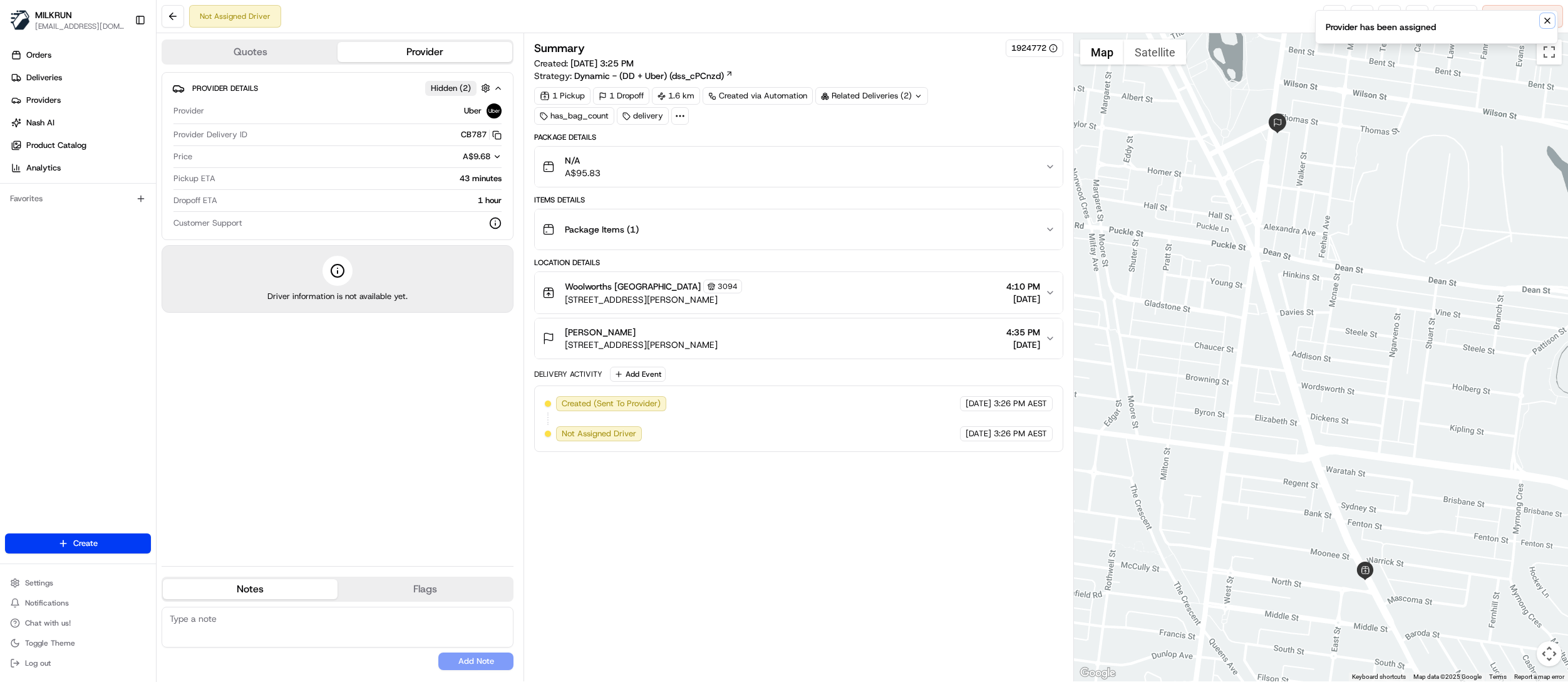
click at [1544, 20] on icon "Notifications (F8)" at bounding box center [1547, 21] width 10 height 10
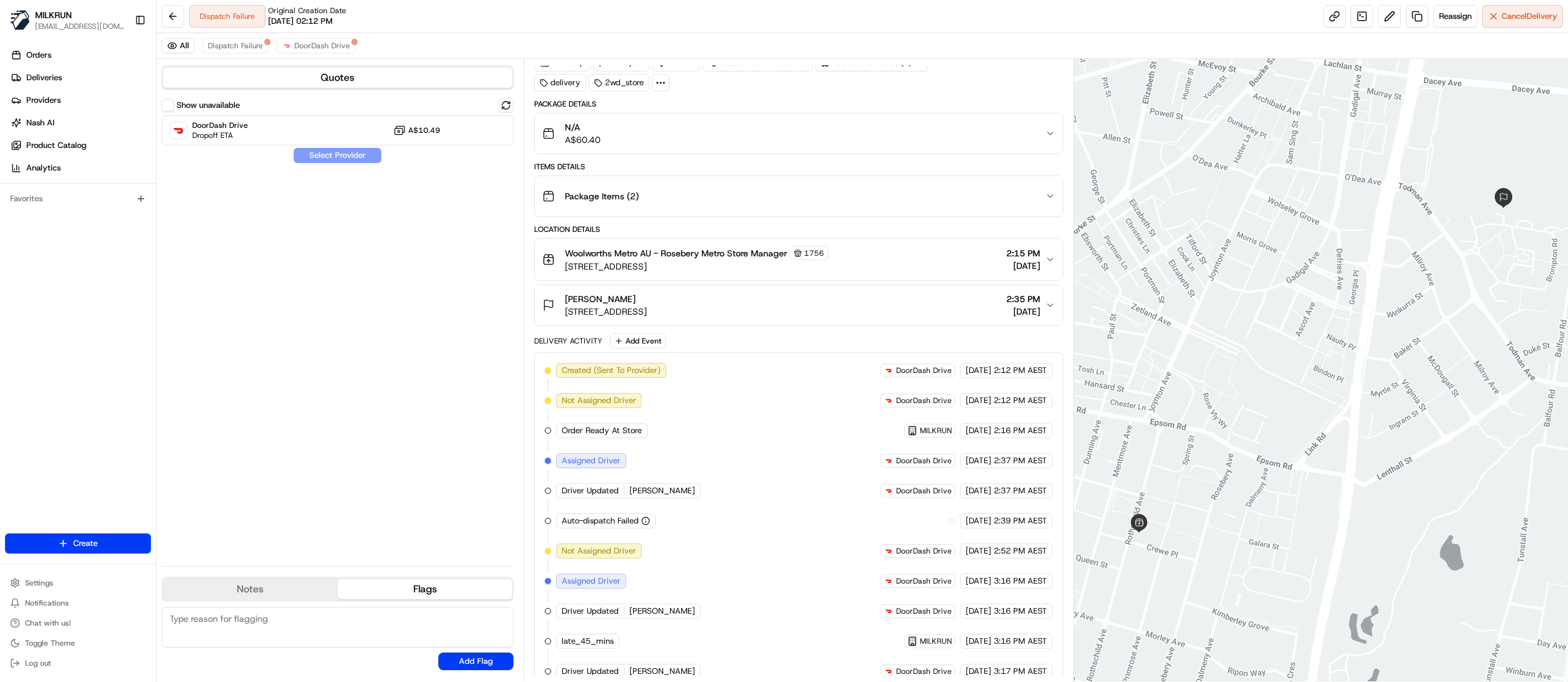
scroll to position [143, 0]
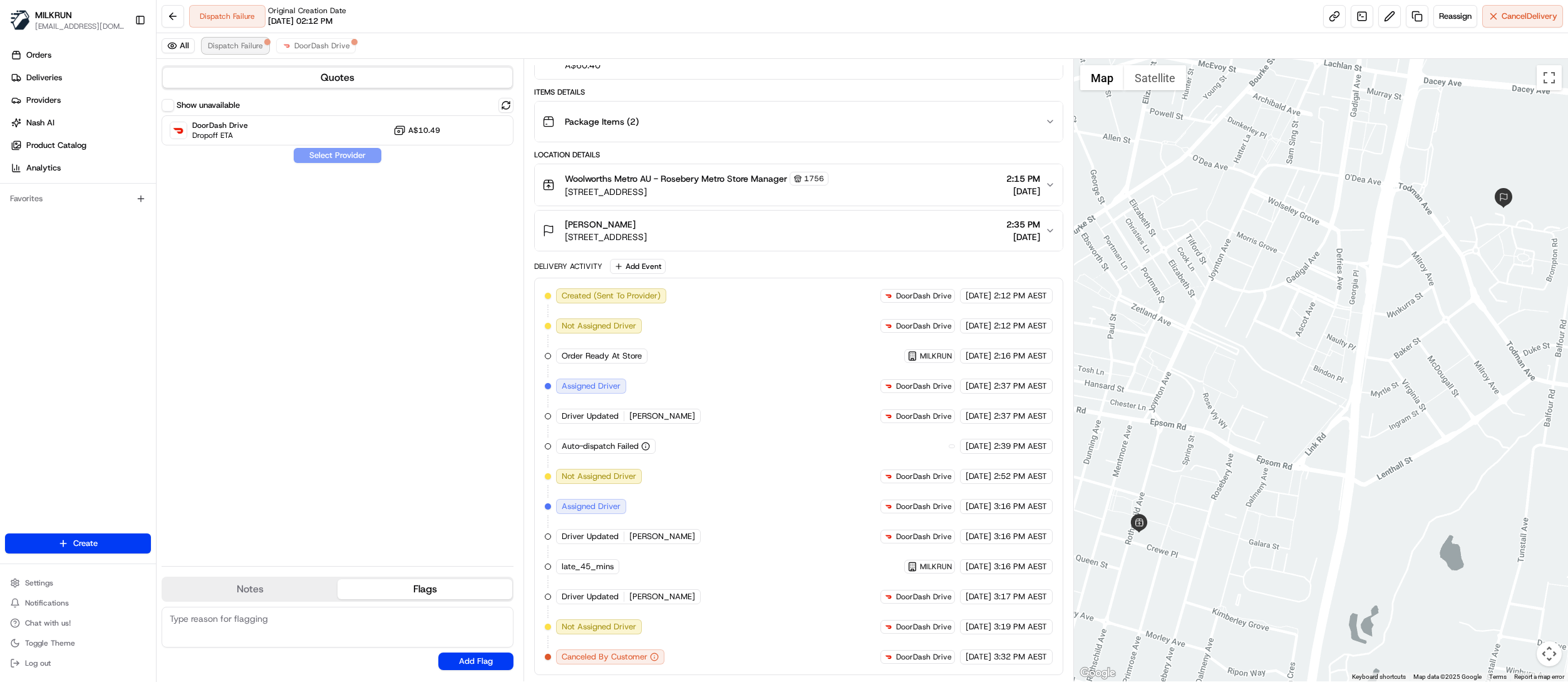
click at [244, 50] on span "Dispatch Failure" at bounding box center [236, 45] width 55 height 10
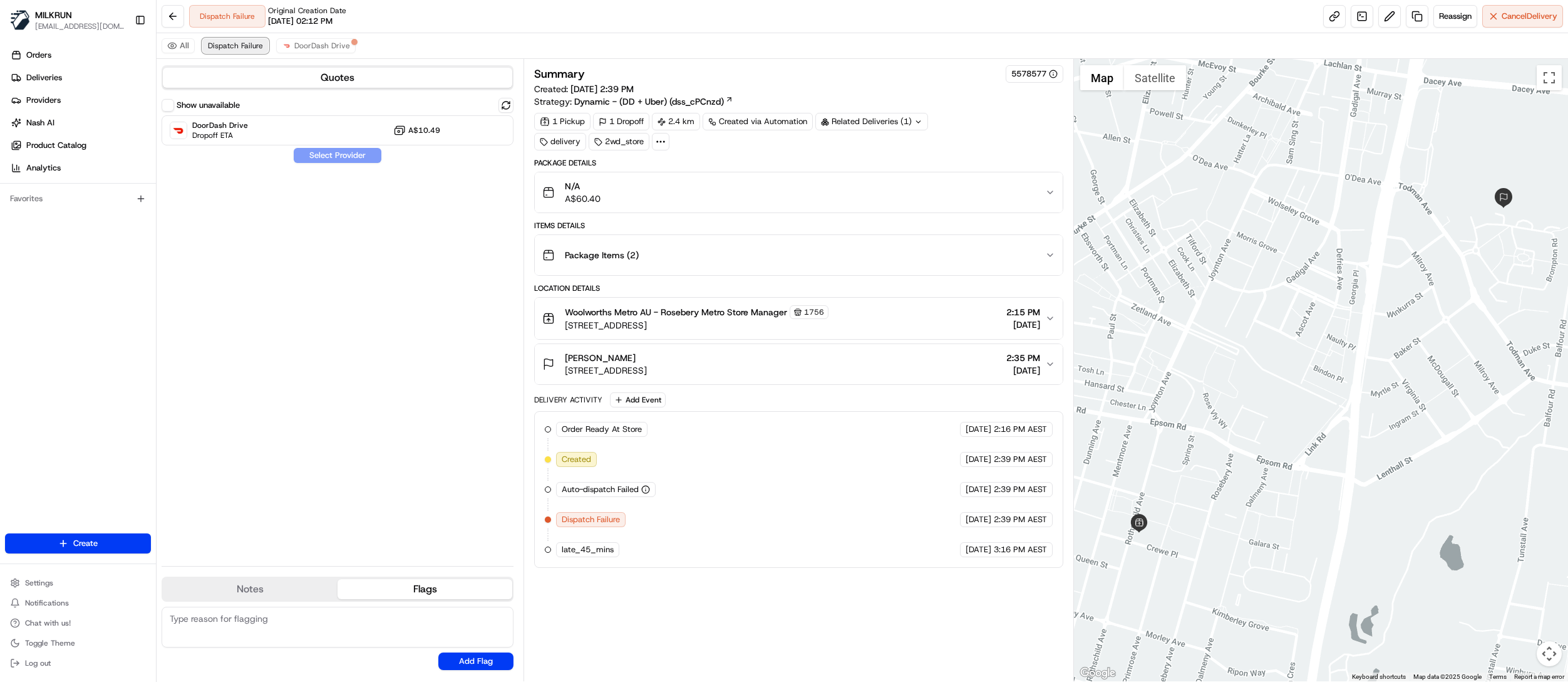
scroll to position [0, 0]
click at [315, 47] on span "DoorDash Drive" at bounding box center [322, 45] width 55 height 10
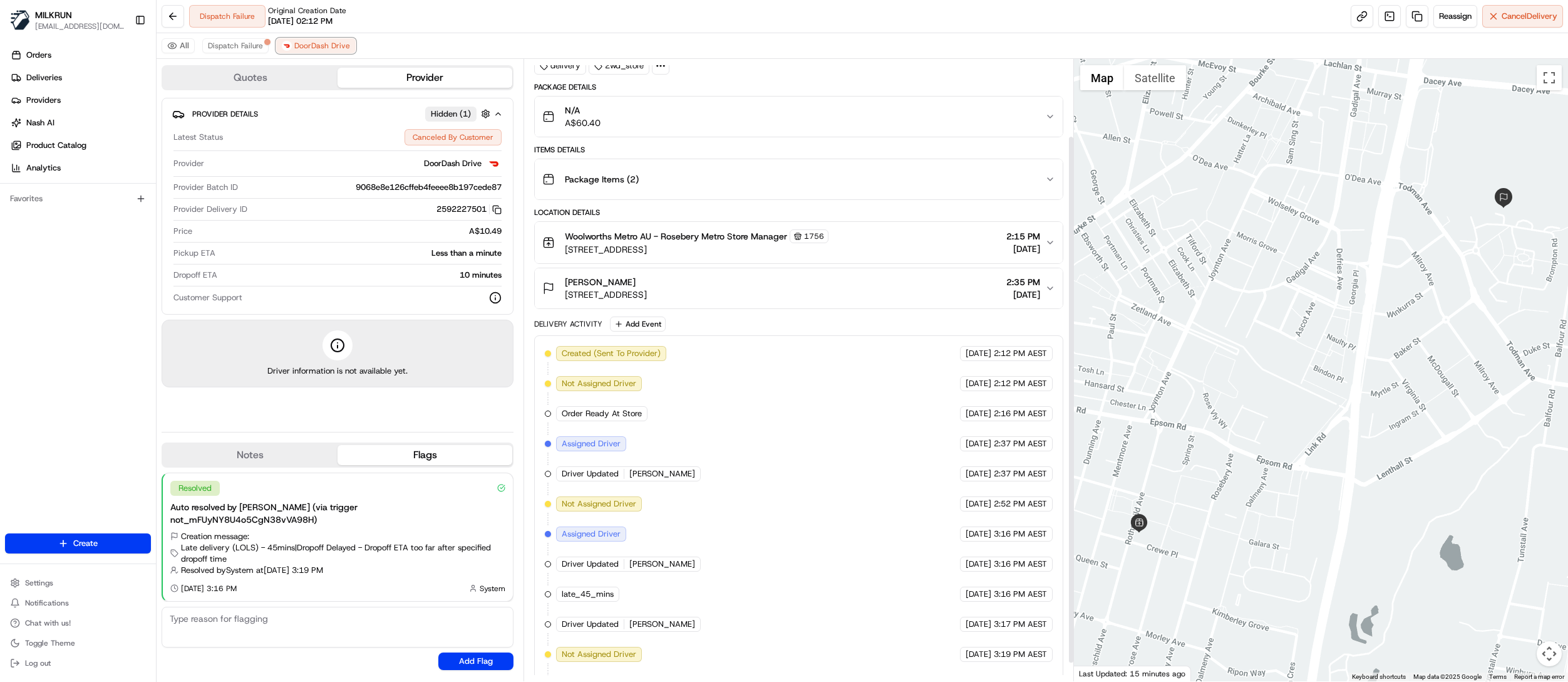
scroll to position [112, 0]
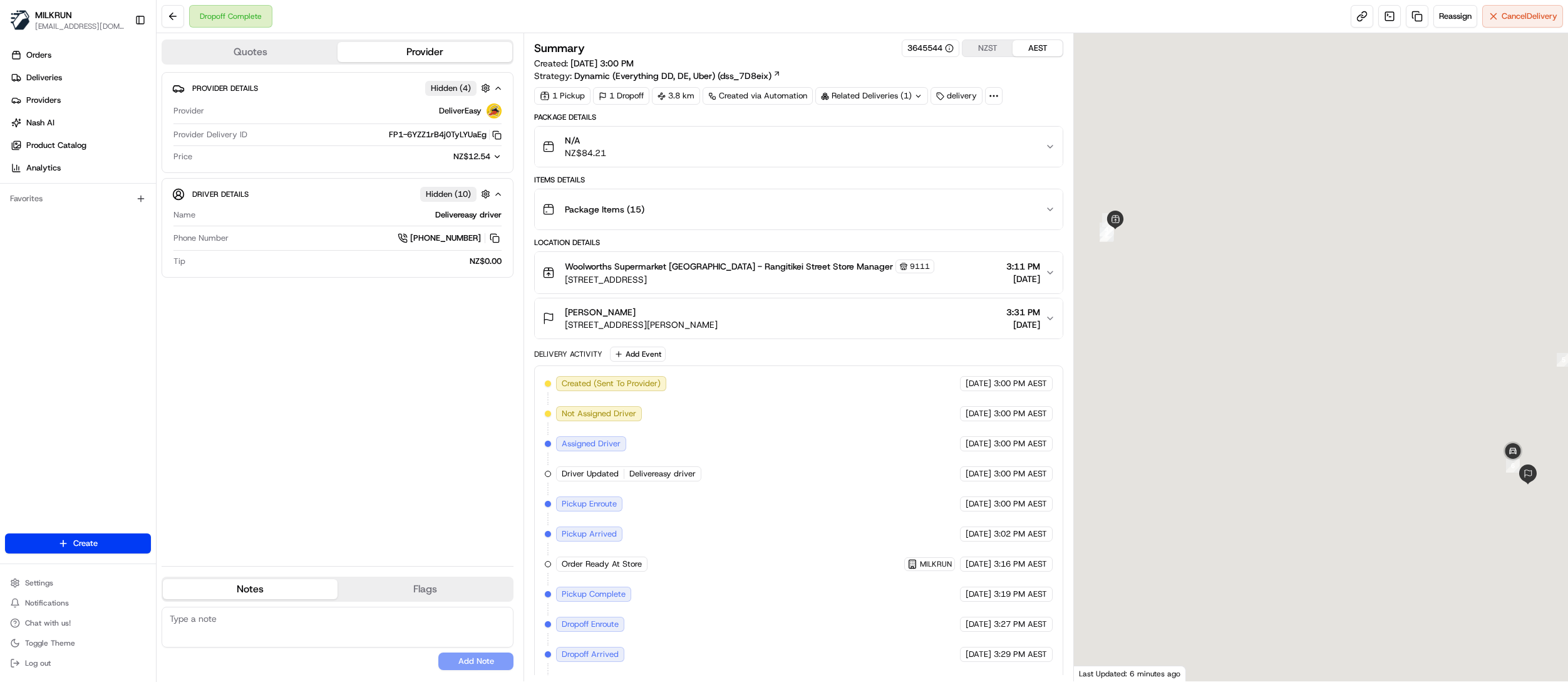
scroll to position [35, 0]
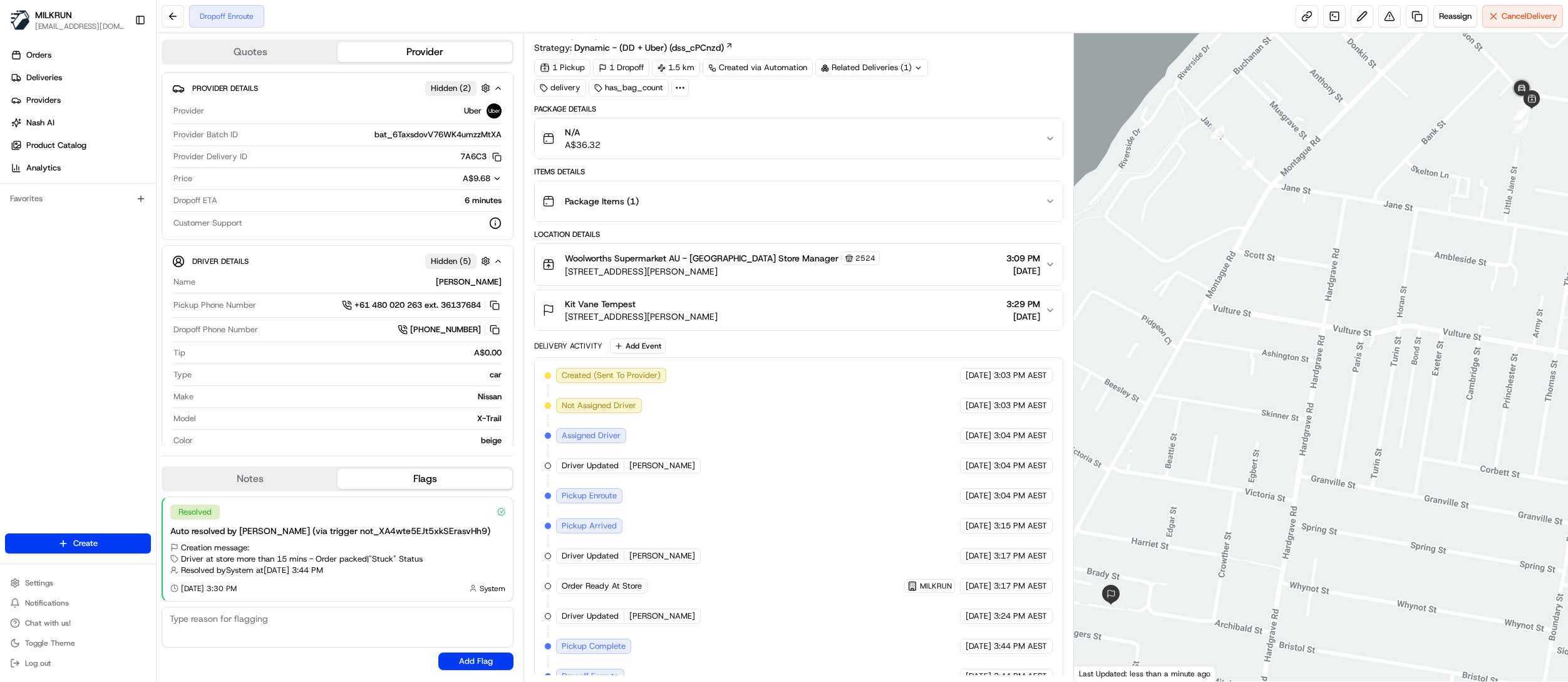
scroll to position [55, 0]
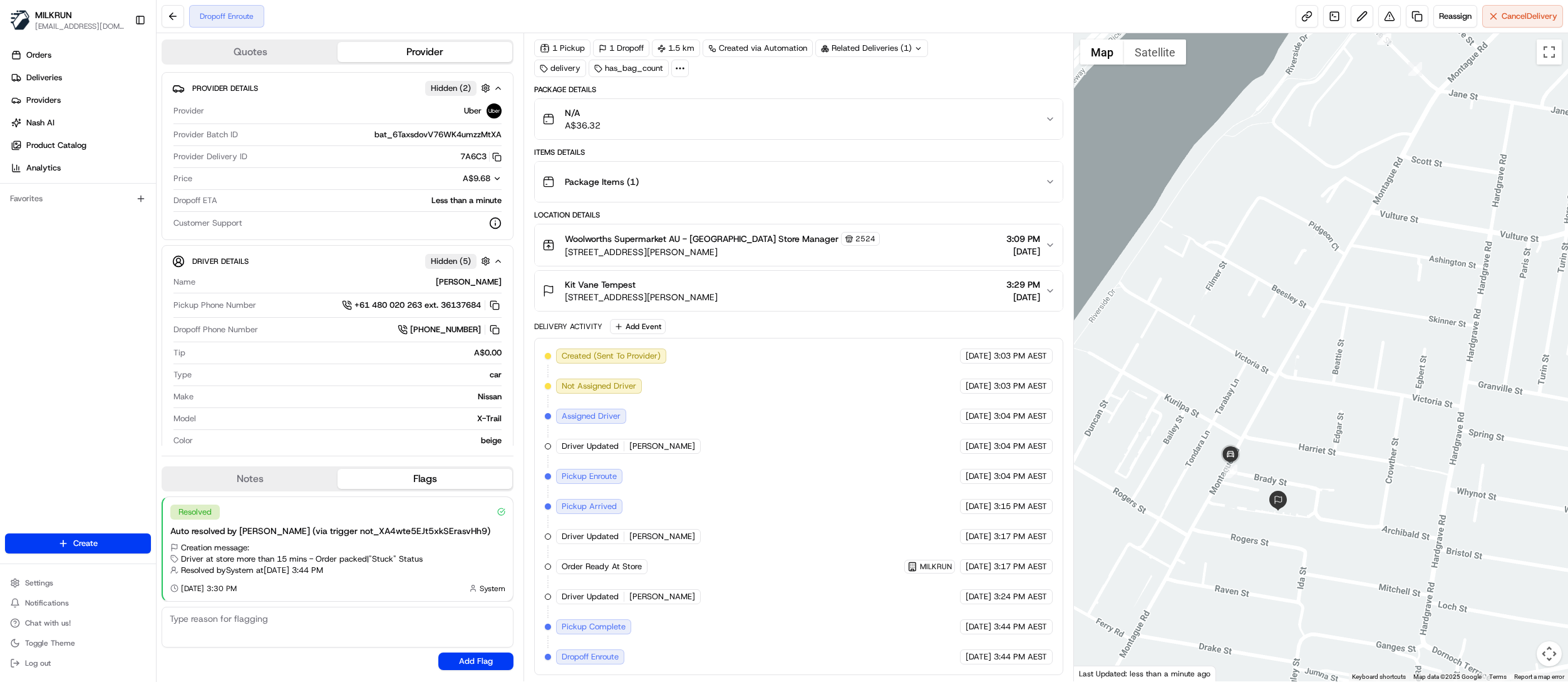
drag, startPoint x: 1299, startPoint y: 322, endPoint x: 1468, endPoint y: 228, distance: 193.4
click at [1468, 228] on div at bounding box center [1321, 357] width 494 height 648
drag, startPoint x: 1370, startPoint y: 463, endPoint x: 1351, endPoint y: 438, distance: 31.4
click at [1351, 438] on div at bounding box center [1321, 357] width 494 height 648
